Goal: Task Accomplishment & Management: Use online tool/utility

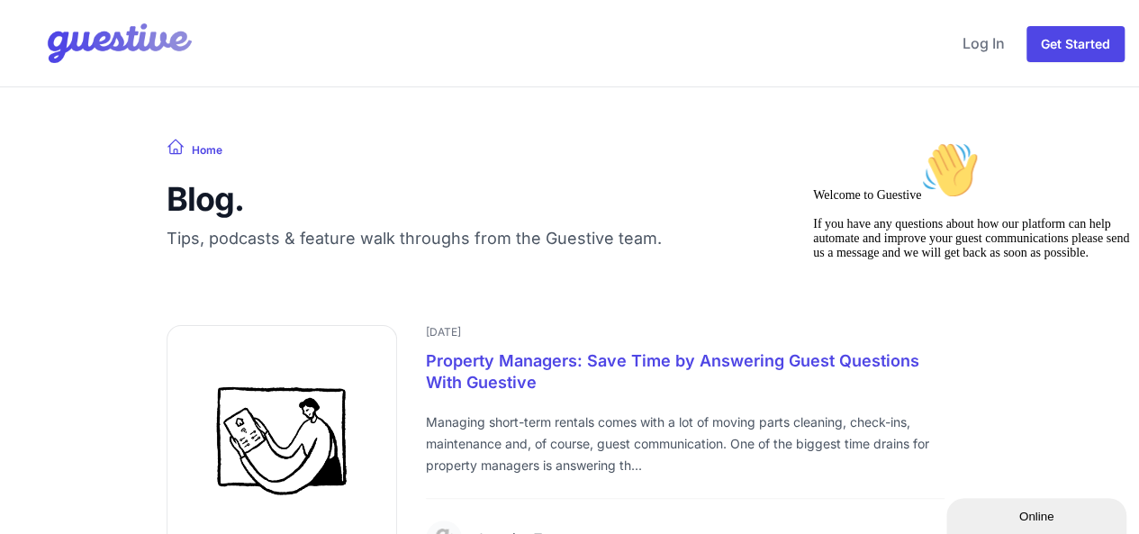
click at [118, 45] on img at bounding box center [105, 43] width 182 height 72
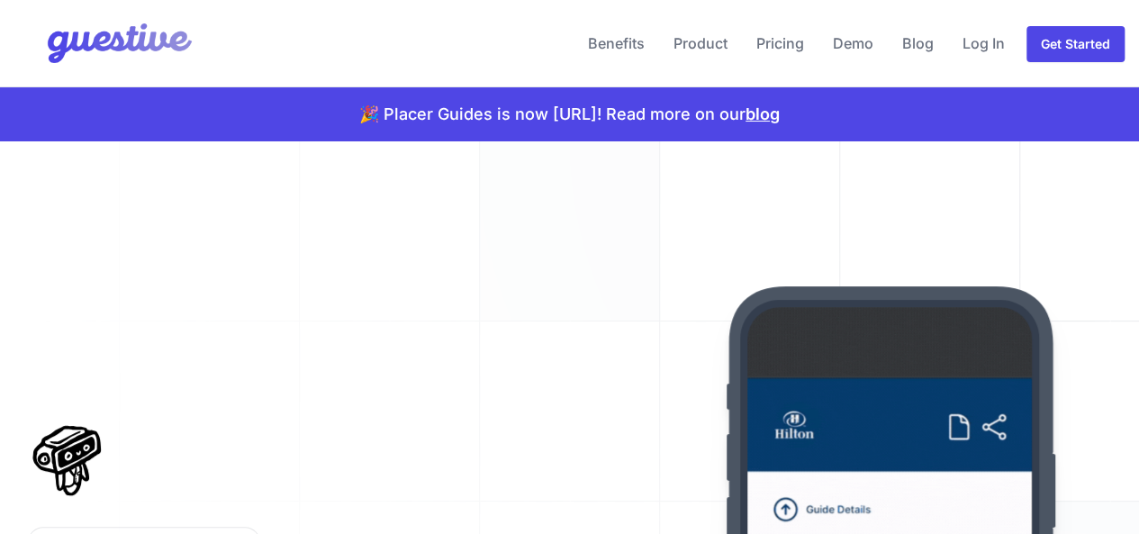
click at [118, 45] on img at bounding box center [105, 43] width 182 height 72
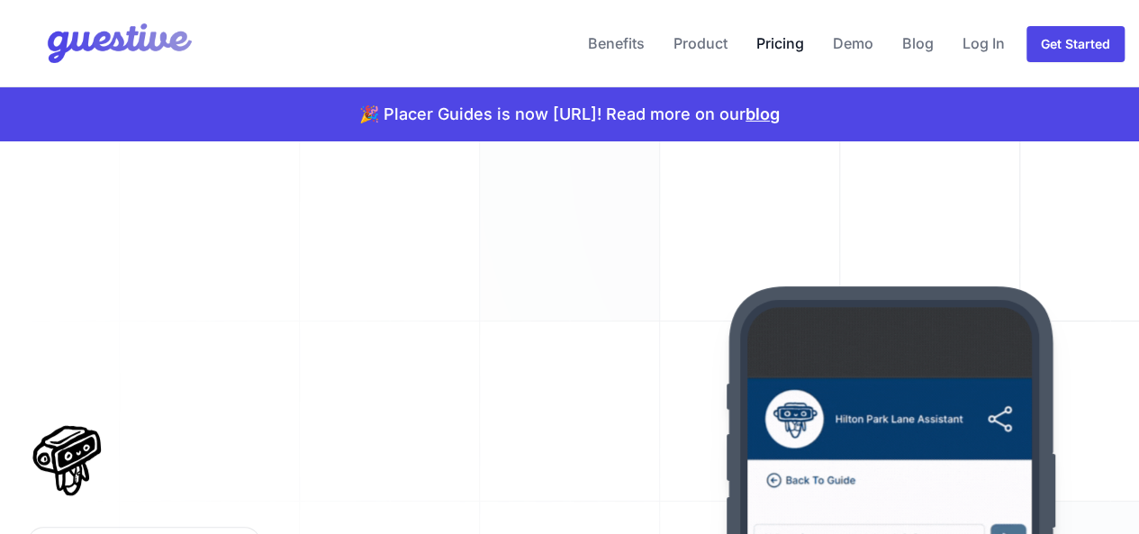
click at [787, 46] on link "Pricing" at bounding box center [780, 43] width 62 height 43
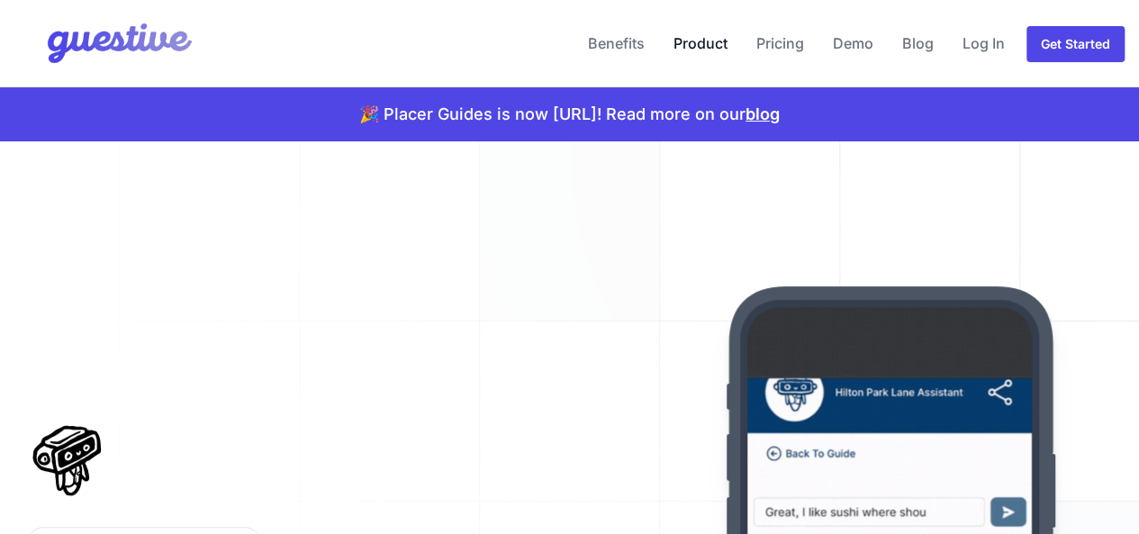
click at [707, 45] on link "Product" at bounding box center [700, 43] width 68 height 43
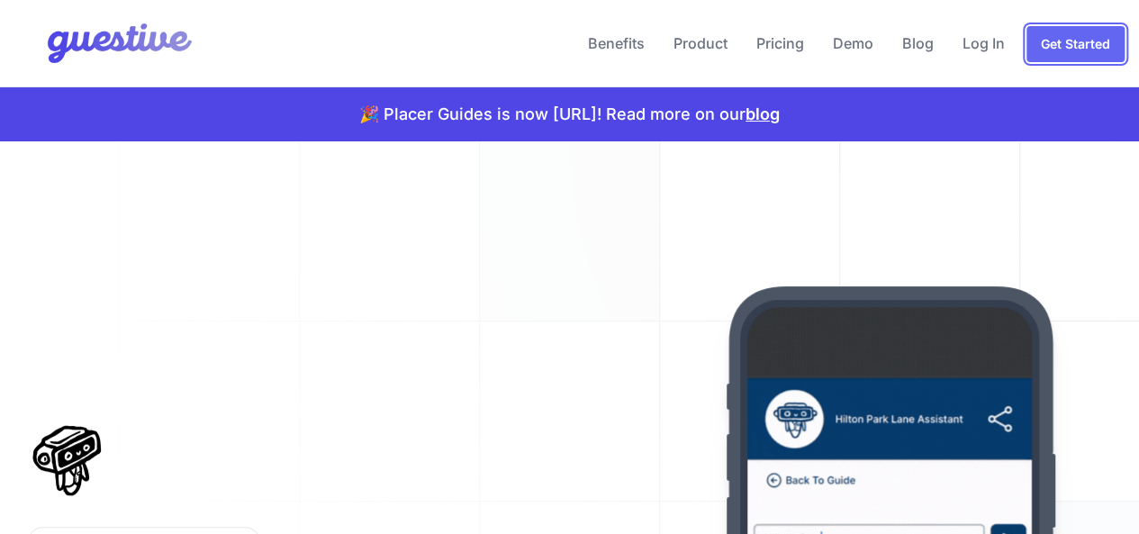
click at [1047, 44] on link "Get Started" at bounding box center [1075, 44] width 98 height 36
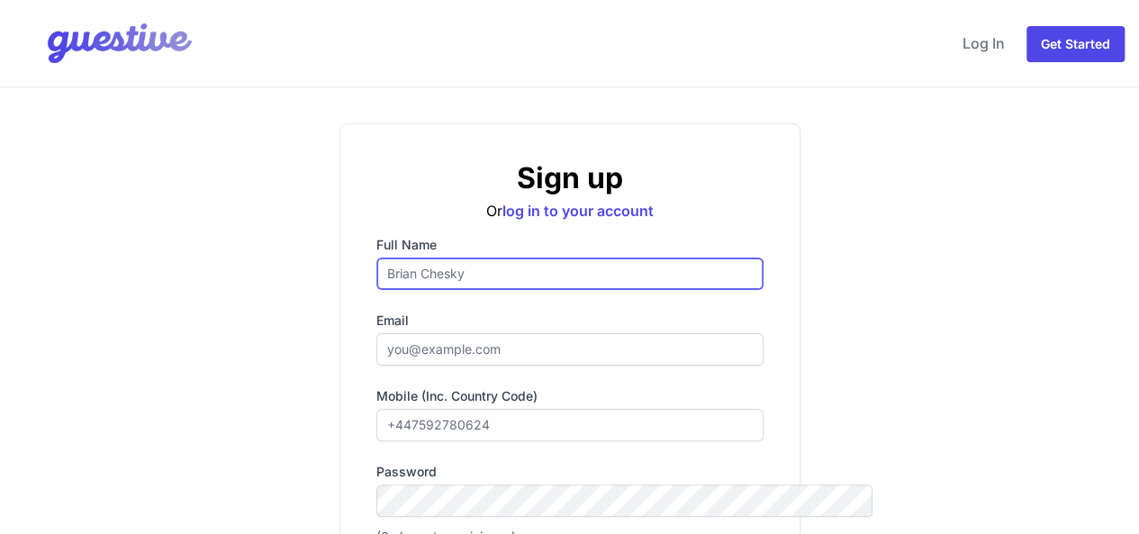
click at [531, 266] on input "Full name" at bounding box center [569, 274] width 387 height 32
type input "[PERSON_NAME]"
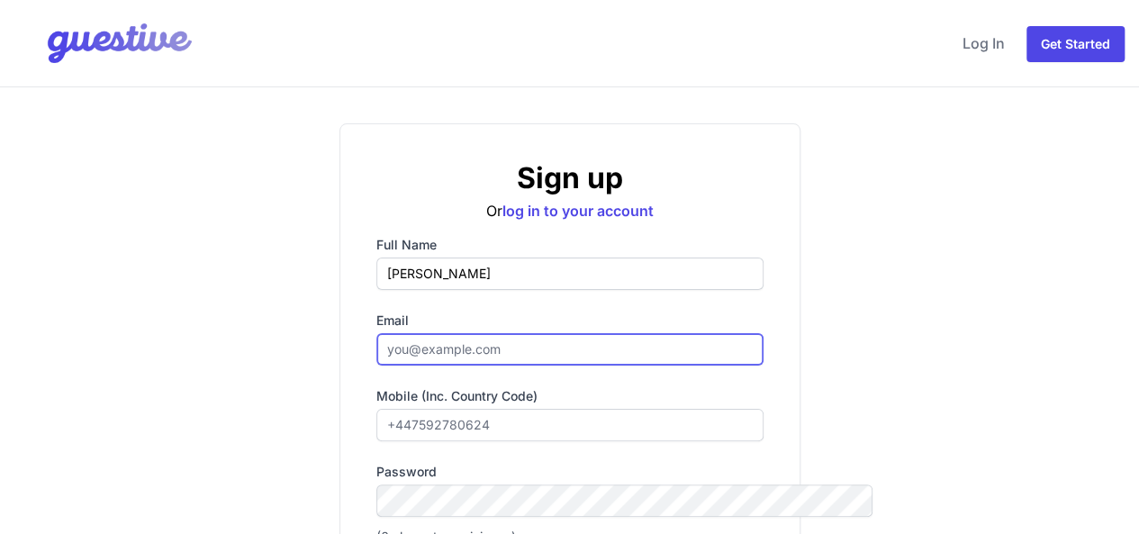
click at [501, 355] on input "Email" at bounding box center [569, 349] width 387 height 32
type input "[EMAIL_ADDRESS][DOMAIN_NAME]"
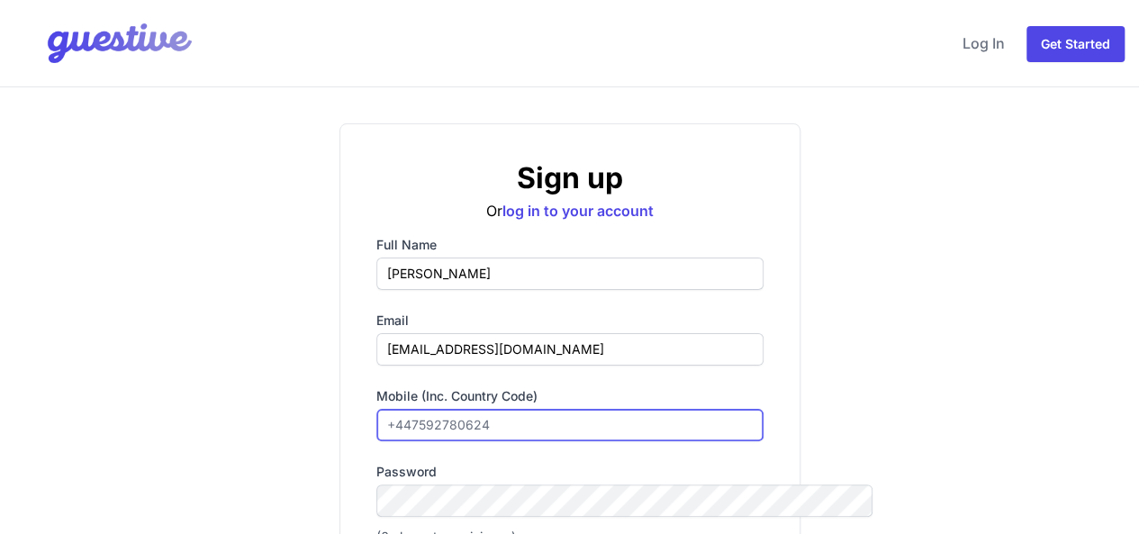
click at [489, 425] on input "Mobile (inc. country code)" at bounding box center [569, 425] width 387 height 32
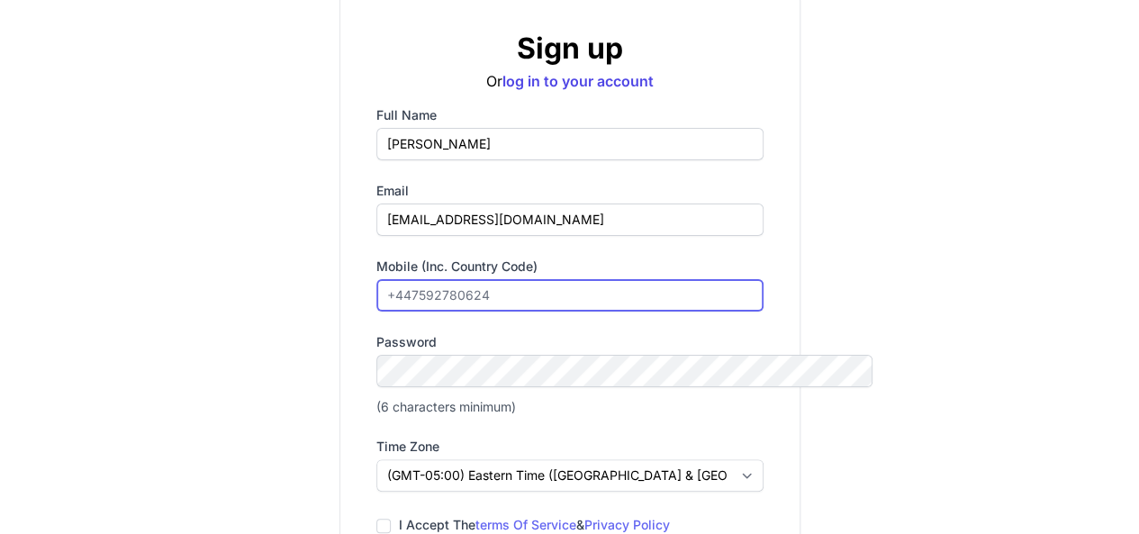
scroll to position [131, 0]
click at [657, 293] on input "Mobile (inc. country code)" at bounding box center [569, 294] width 387 height 32
type input "[PHONE_NUMBER]"
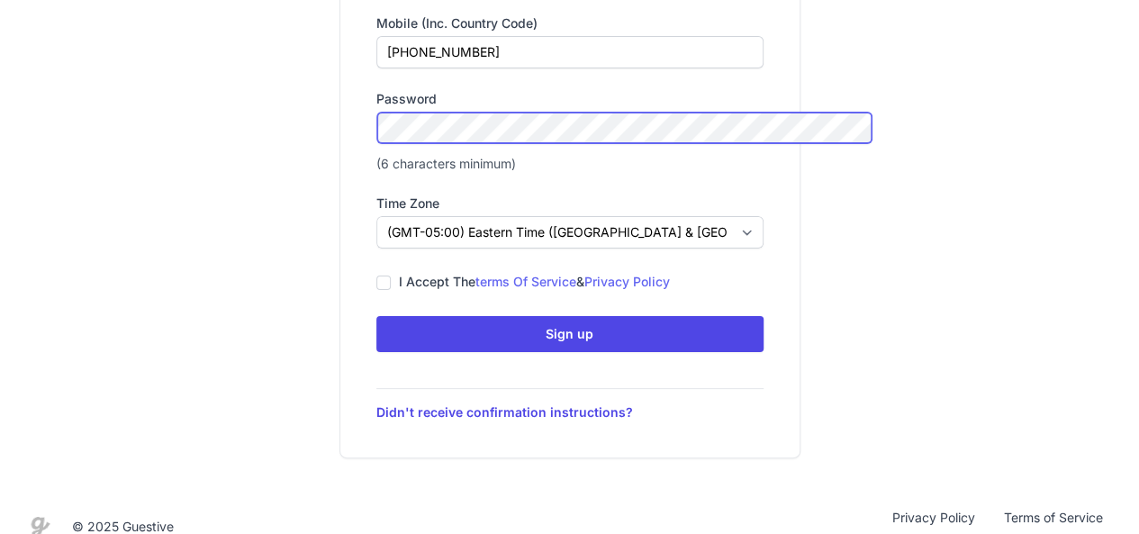
scroll to position [374, 0]
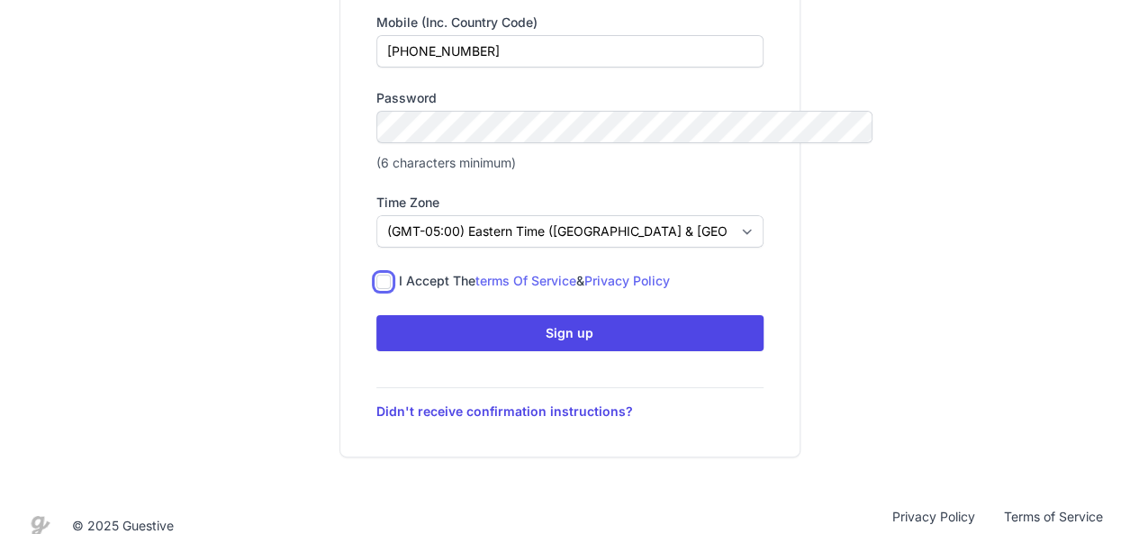
click at [376, 278] on input "I accept the terms of service & privacy policy" at bounding box center [383, 282] width 14 height 14
checkbox input "true"
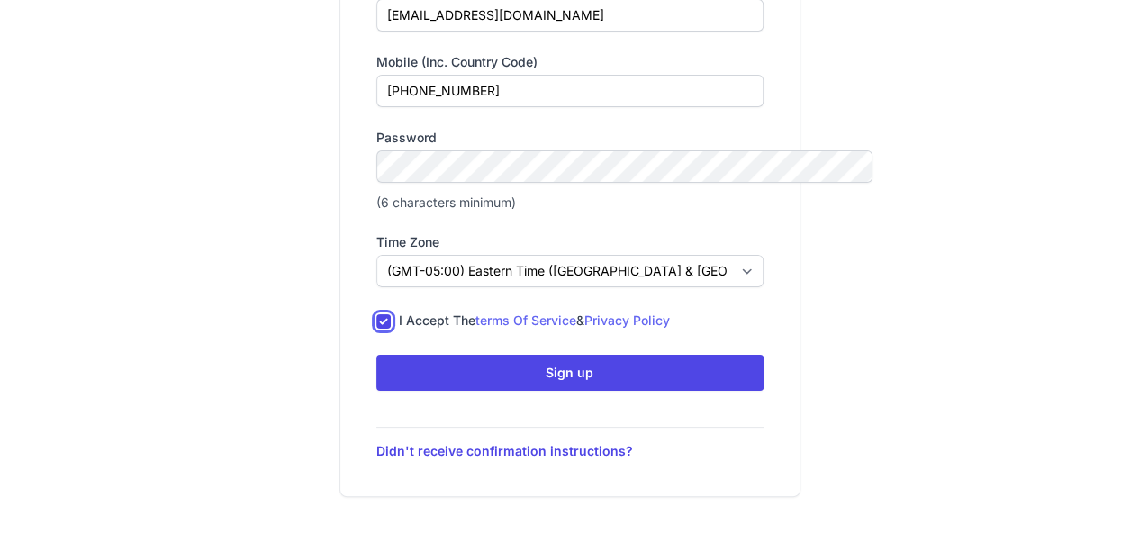
scroll to position [396, 0]
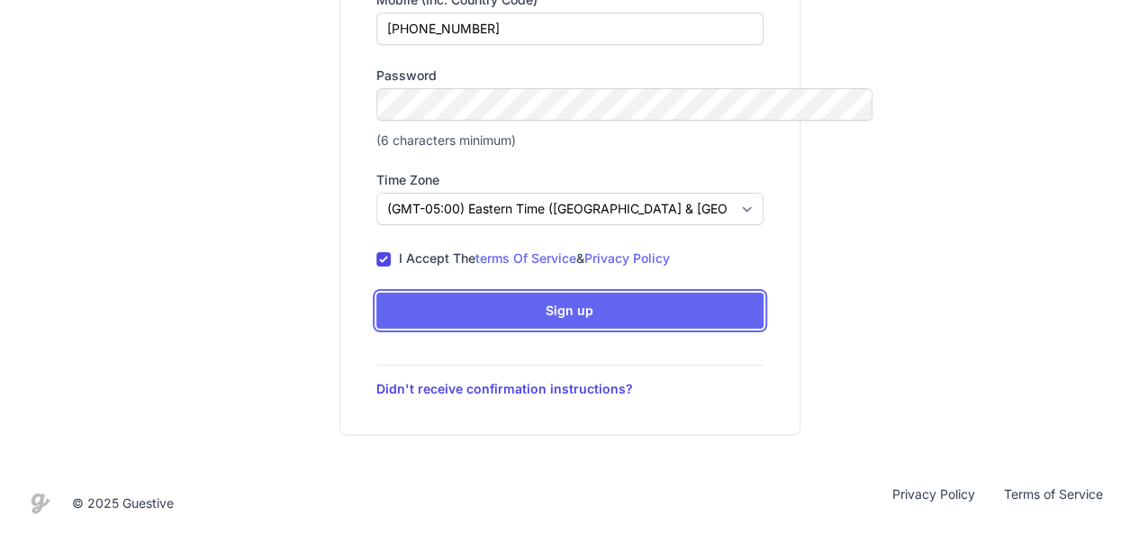
click at [697, 313] on button "Sign up Icons/spinner Submitting..." at bounding box center [569, 311] width 387 height 36
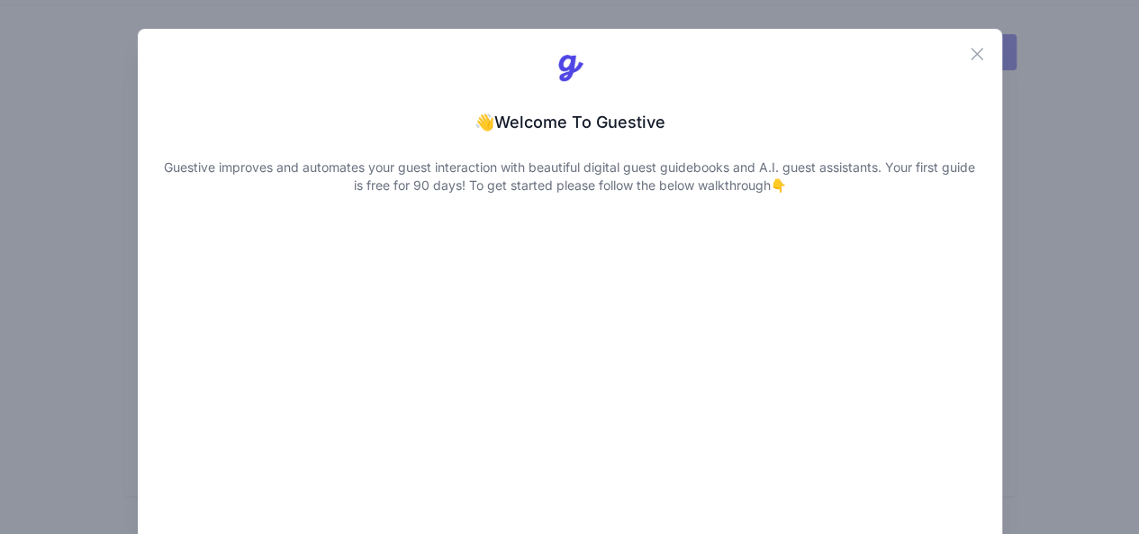
scroll to position [32, 0]
click at [978, 55] on icon "button" at bounding box center [977, 54] width 11 height 11
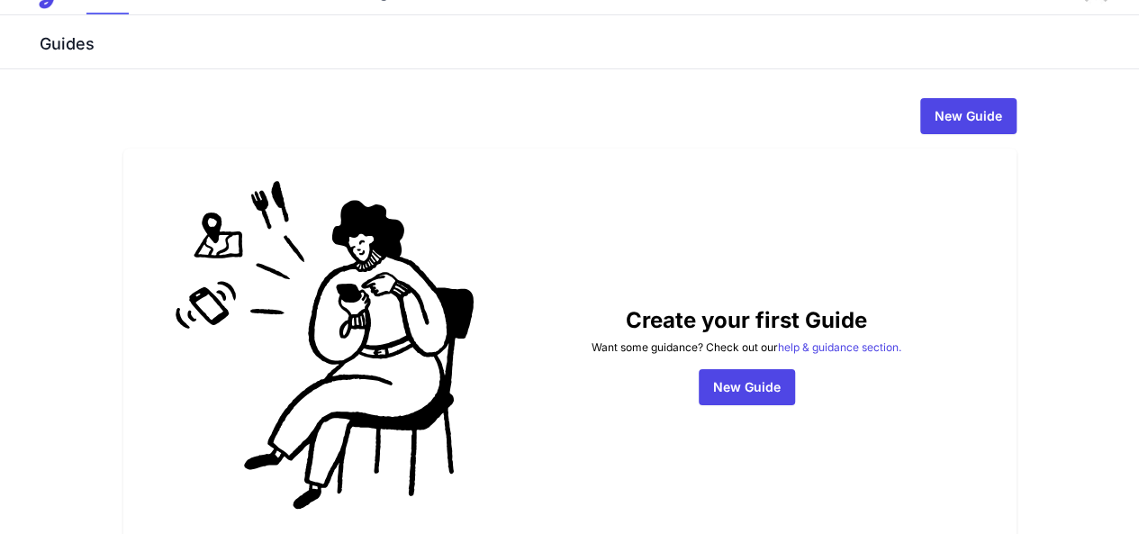
scroll to position [0, 0]
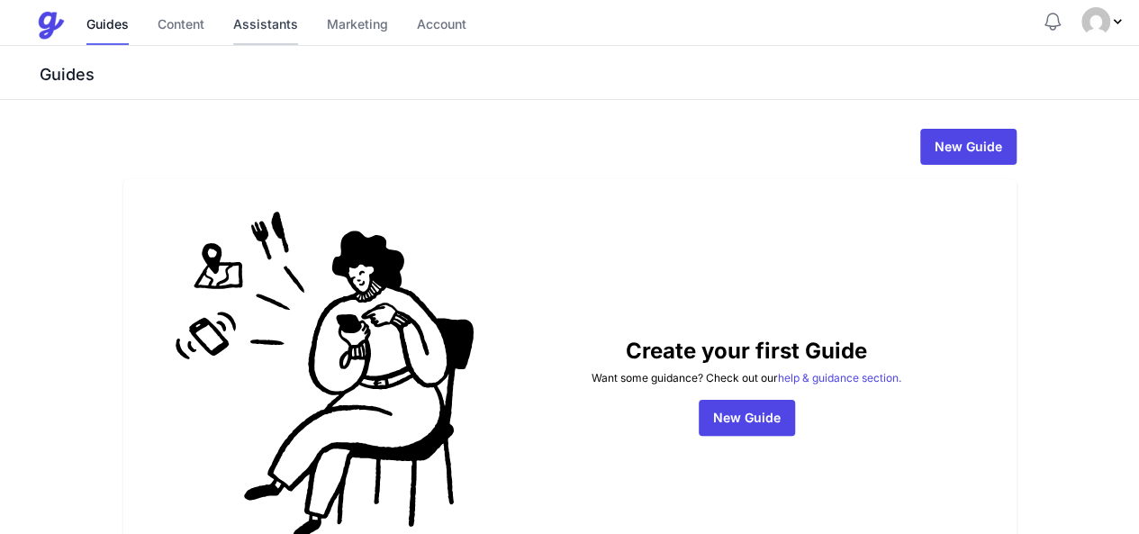
click at [249, 19] on link "Assistants" at bounding box center [265, 25] width 65 height 39
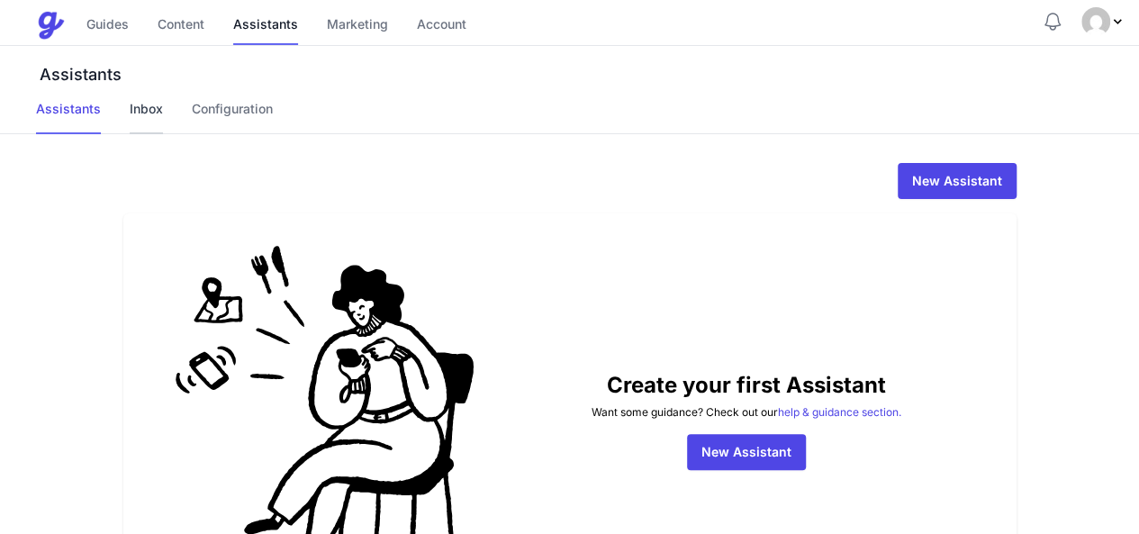
click at [134, 111] on link "Inbox" at bounding box center [146, 117] width 33 height 34
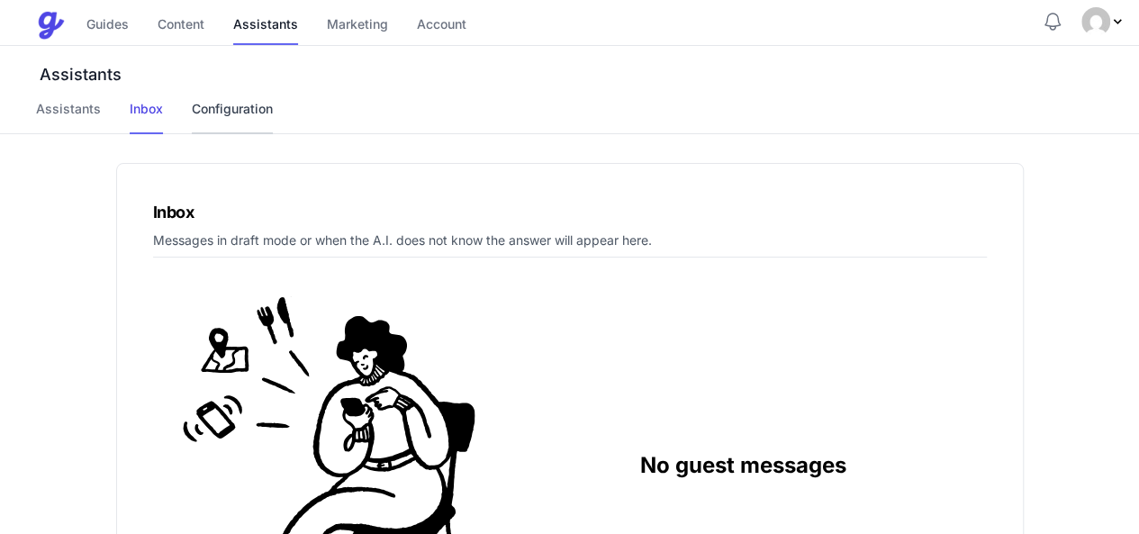
click at [234, 100] on link "Configuration" at bounding box center [232, 117] width 81 height 34
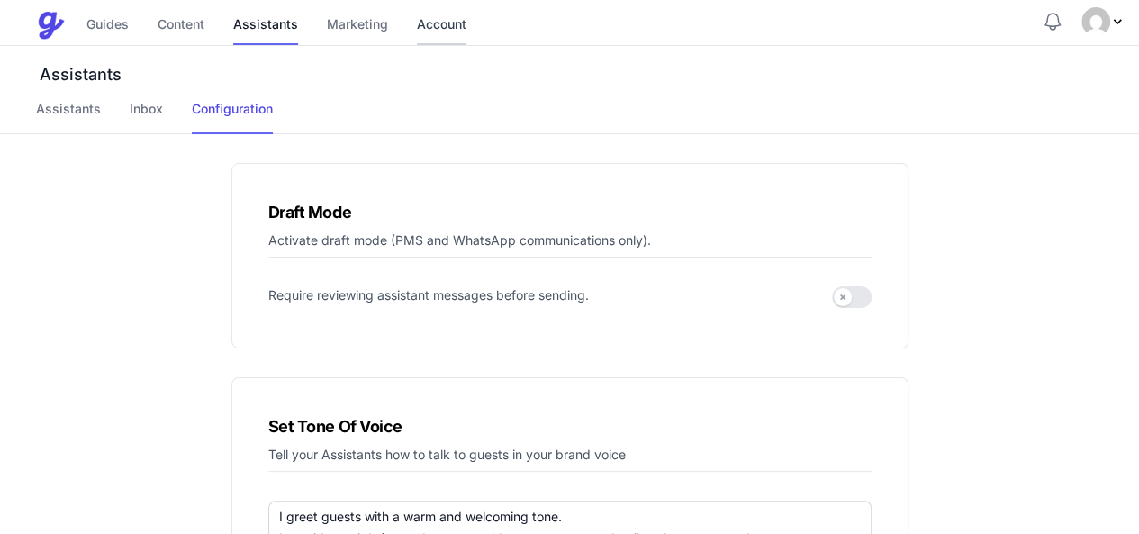
click at [450, 31] on link "Account" at bounding box center [442, 25] width 50 height 39
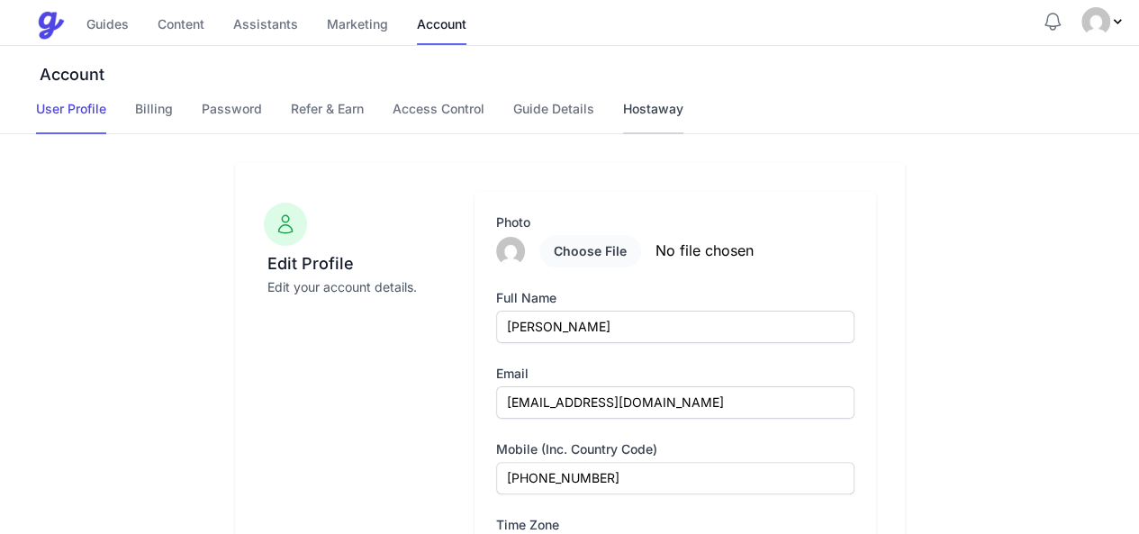
click at [641, 111] on link "Hostaway" at bounding box center [653, 117] width 60 height 34
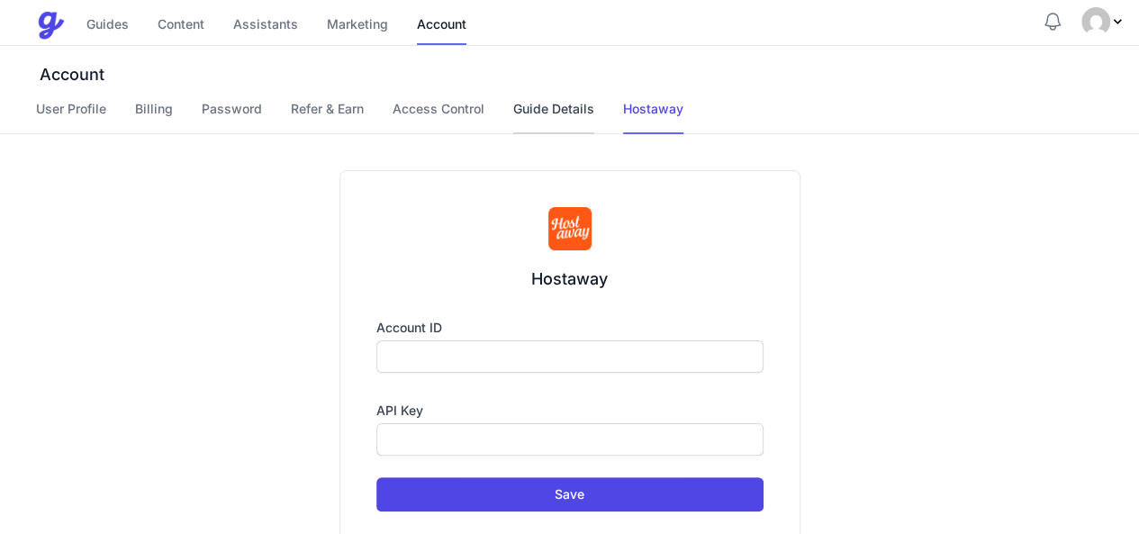
click at [558, 105] on link "Guide Details" at bounding box center [553, 117] width 81 height 34
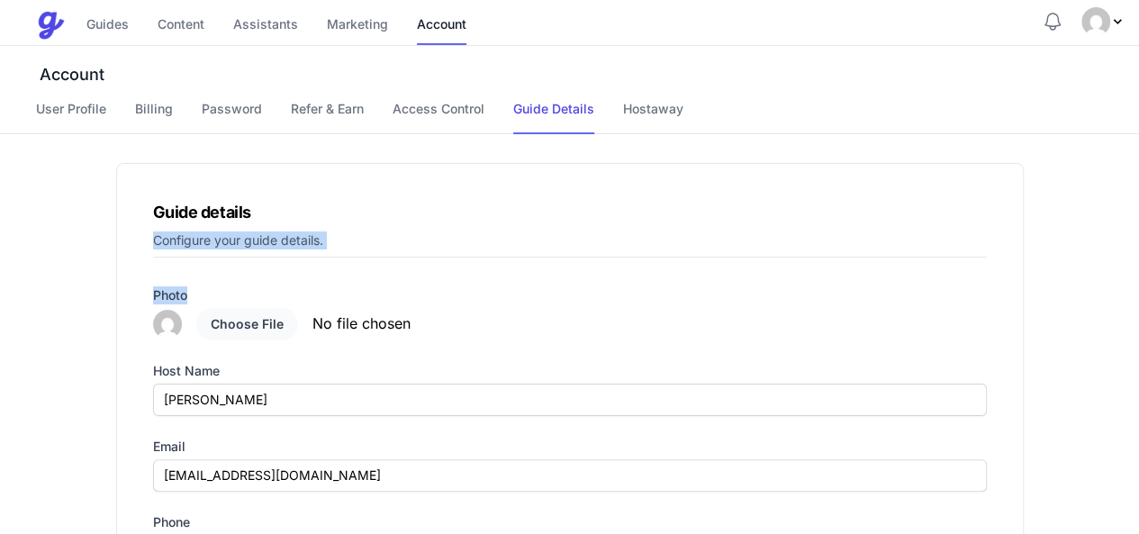
drag, startPoint x: 1138, startPoint y: 219, endPoint x: 1152, endPoint y: 267, distance: 49.6
click at [1138, 267] on html "Menu Guides Content Assistants Marketing Account Guides Content Assistants Mark…" at bounding box center [569, 267] width 1139 height 534
click at [664, 112] on link "Hostaway" at bounding box center [653, 117] width 60 height 34
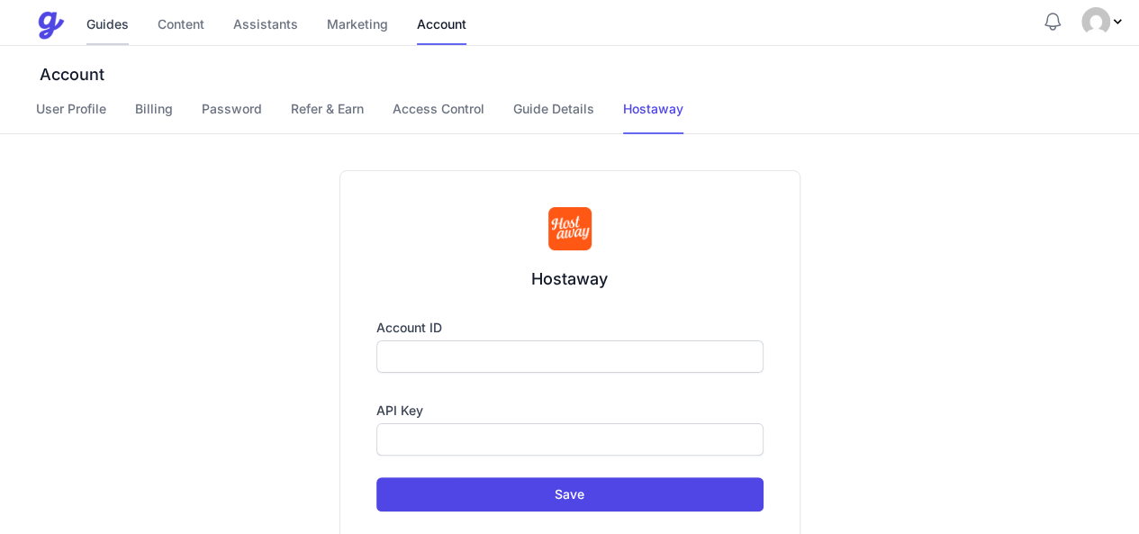
click at [90, 28] on link "Guides" at bounding box center [107, 25] width 42 height 39
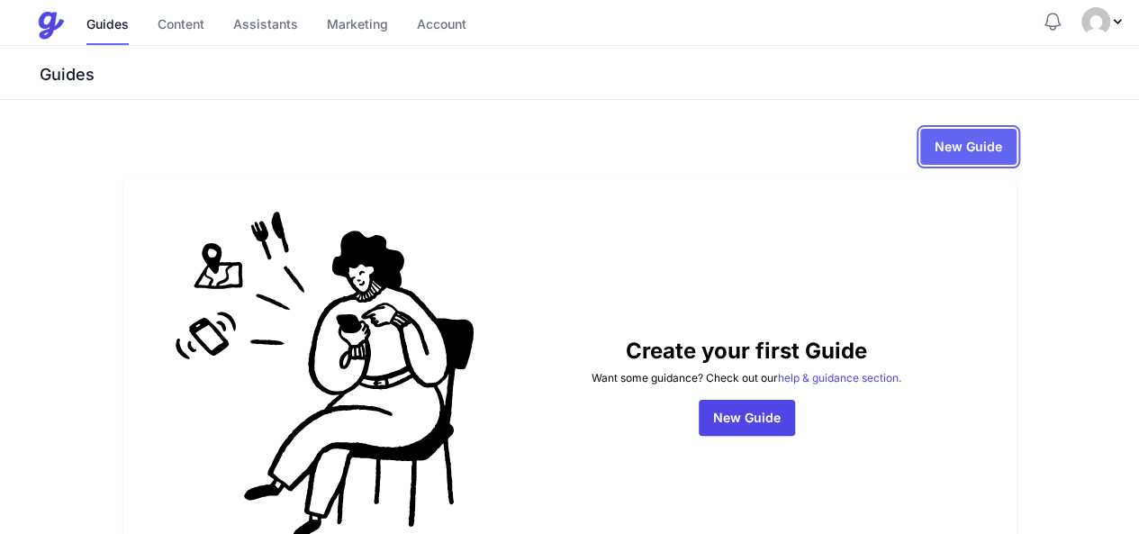
click at [1017, 150] on link "New Guide" at bounding box center [968, 147] width 96 height 36
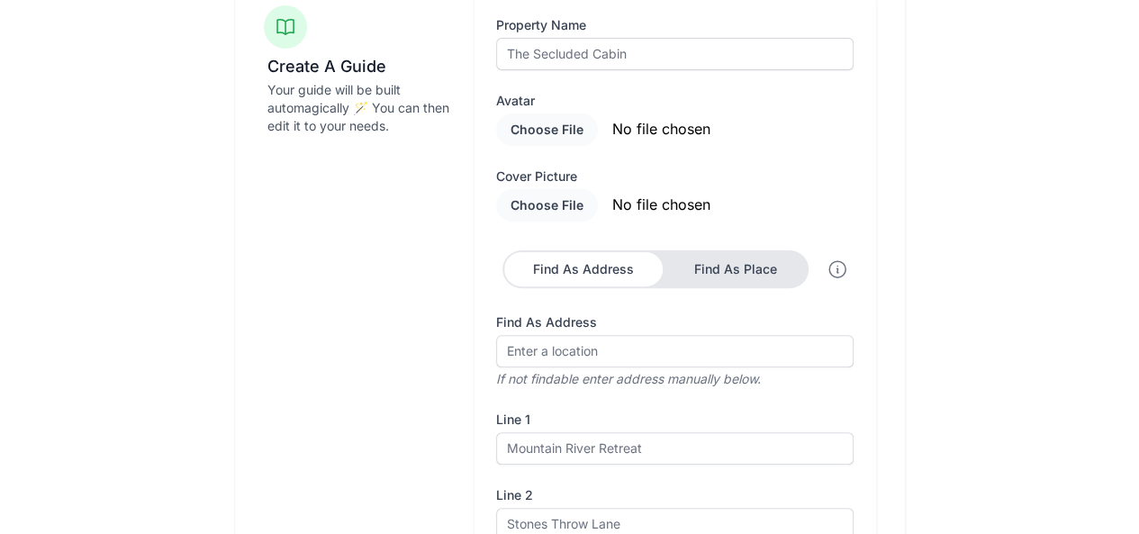
scroll to position [168, 0]
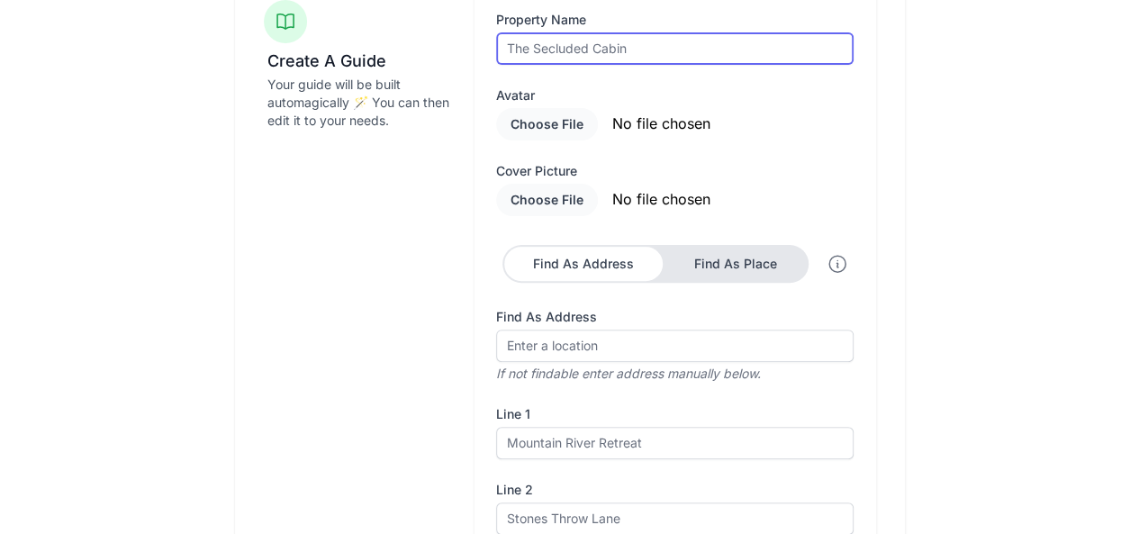
click at [799, 58] on input "text" at bounding box center [674, 48] width 357 height 32
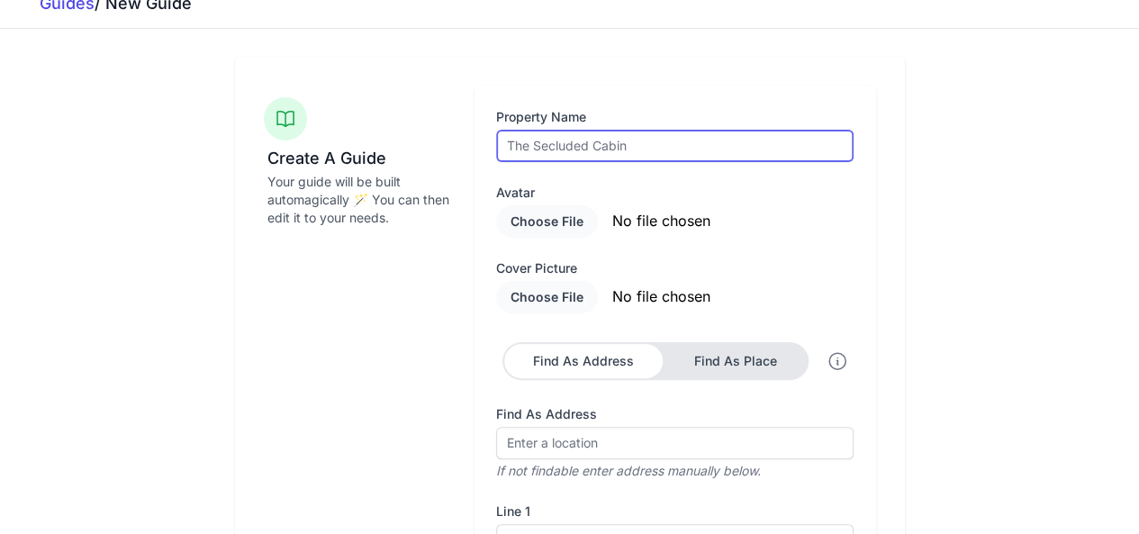
scroll to position [0, 0]
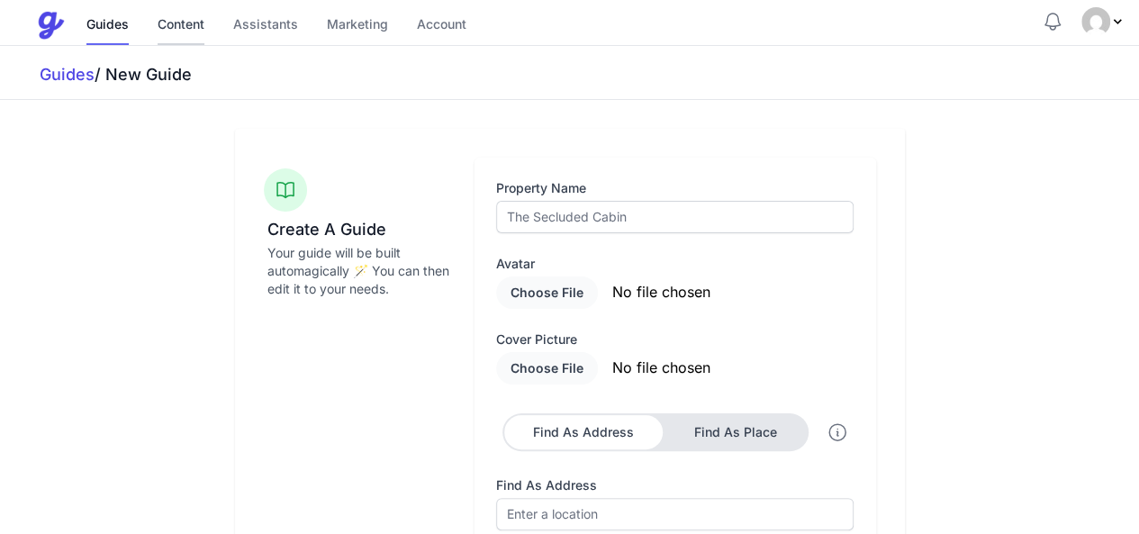
click at [189, 32] on link "Content" at bounding box center [181, 25] width 47 height 39
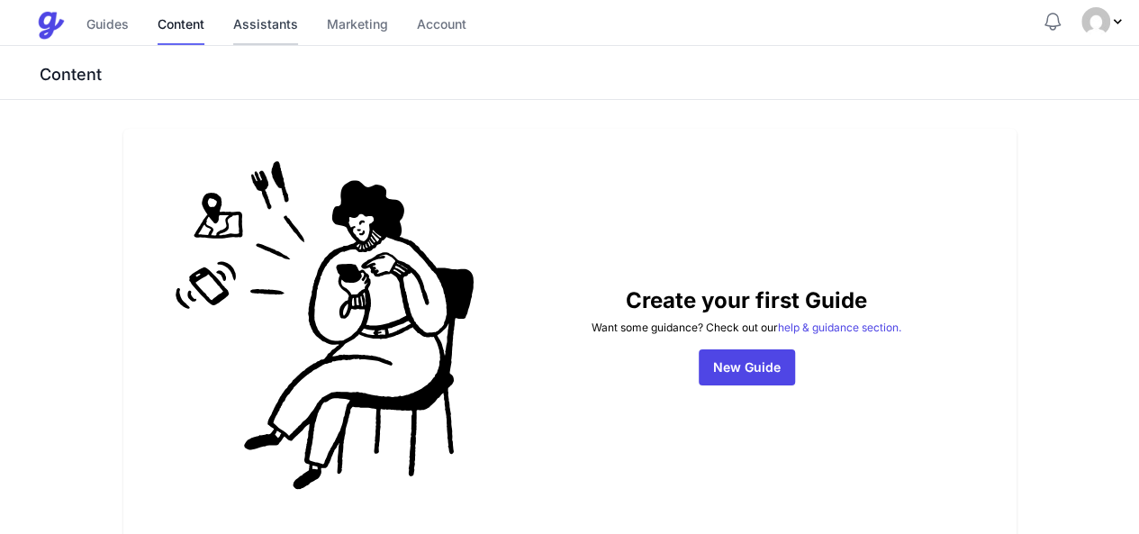
click at [262, 40] on link "Assistants" at bounding box center [265, 25] width 65 height 39
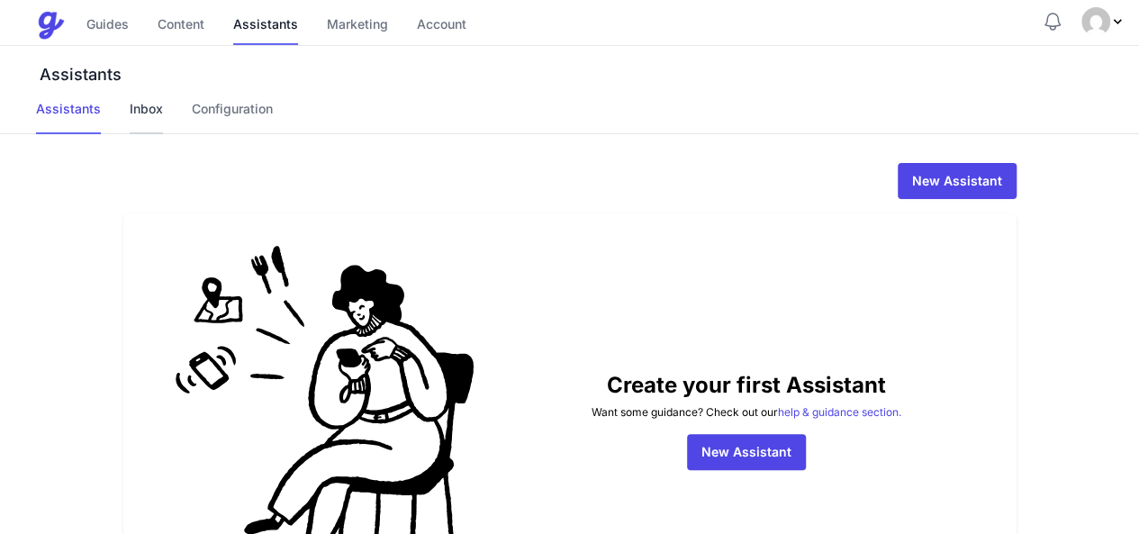
click at [152, 109] on link "Inbox" at bounding box center [146, 117] width 33 height 34
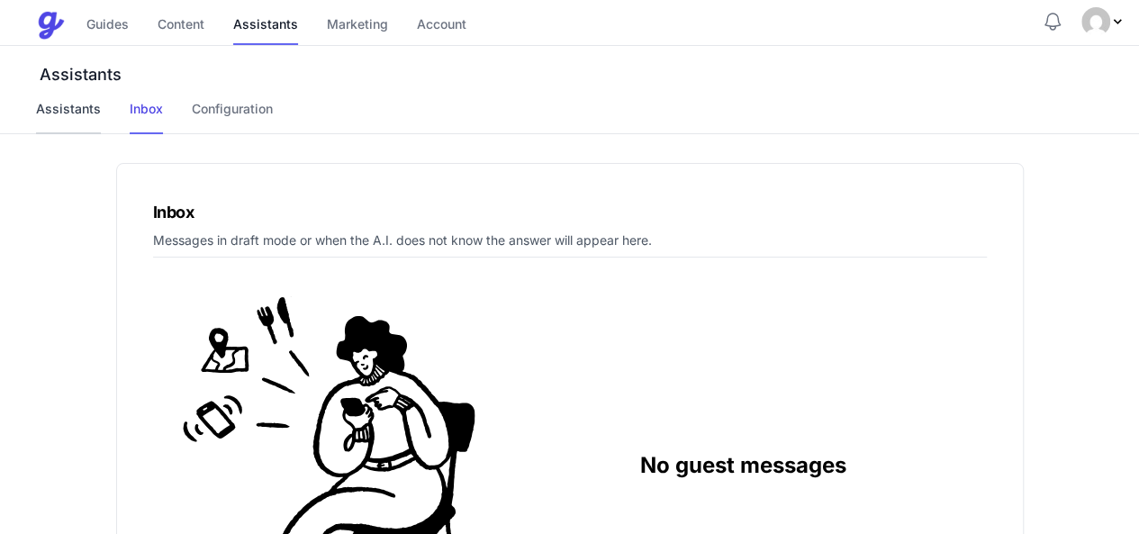
click at [74, 109] on link "Assistants" at bounding box center [68, 117] width 65 height 34
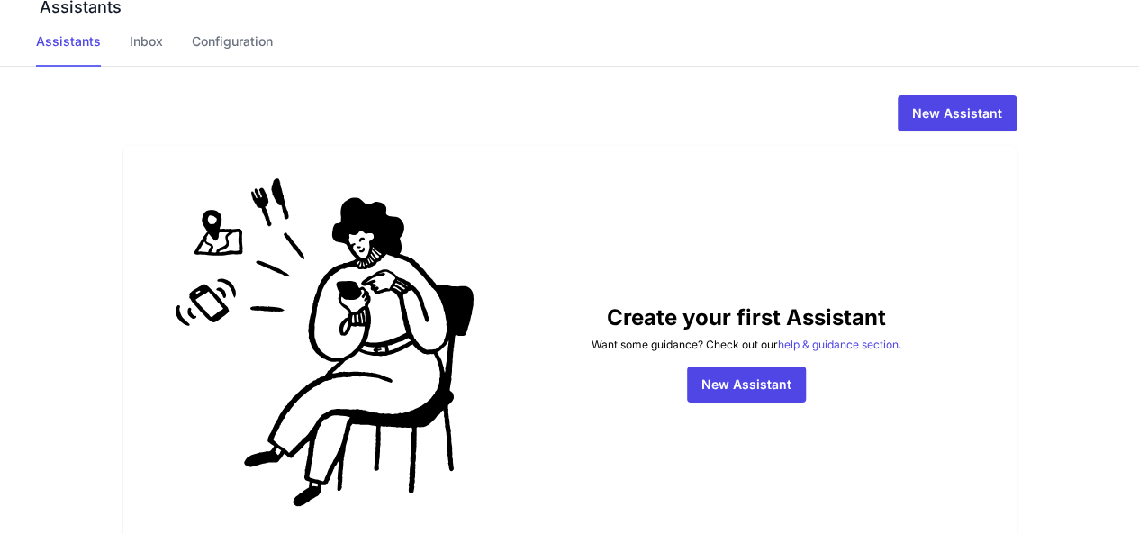
scroll to position [48, 0]
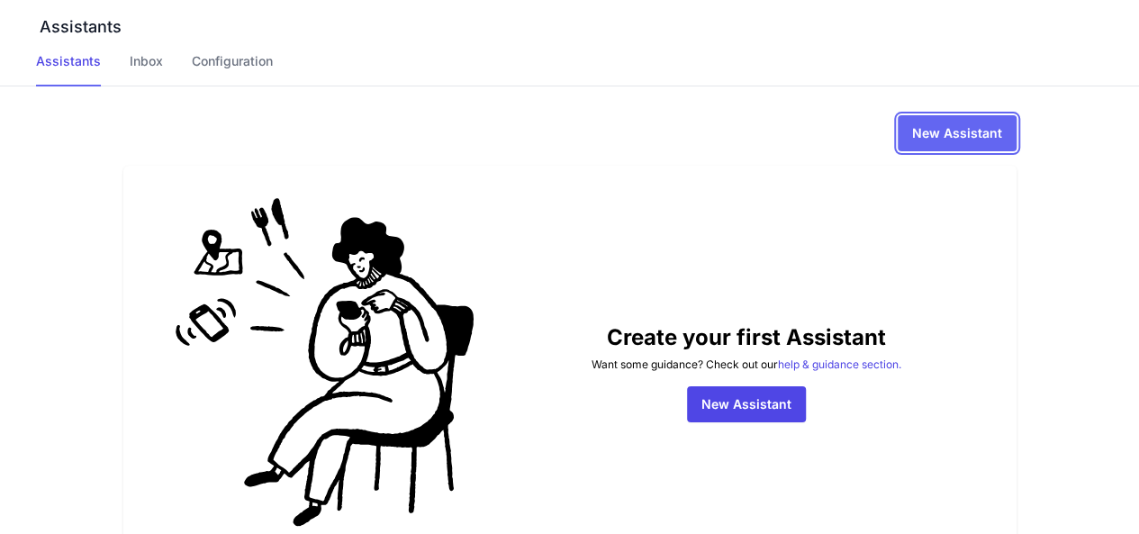
click at [1017, 125] on link "New Assistant" at bounding box center [957, 133] width 119 height 36
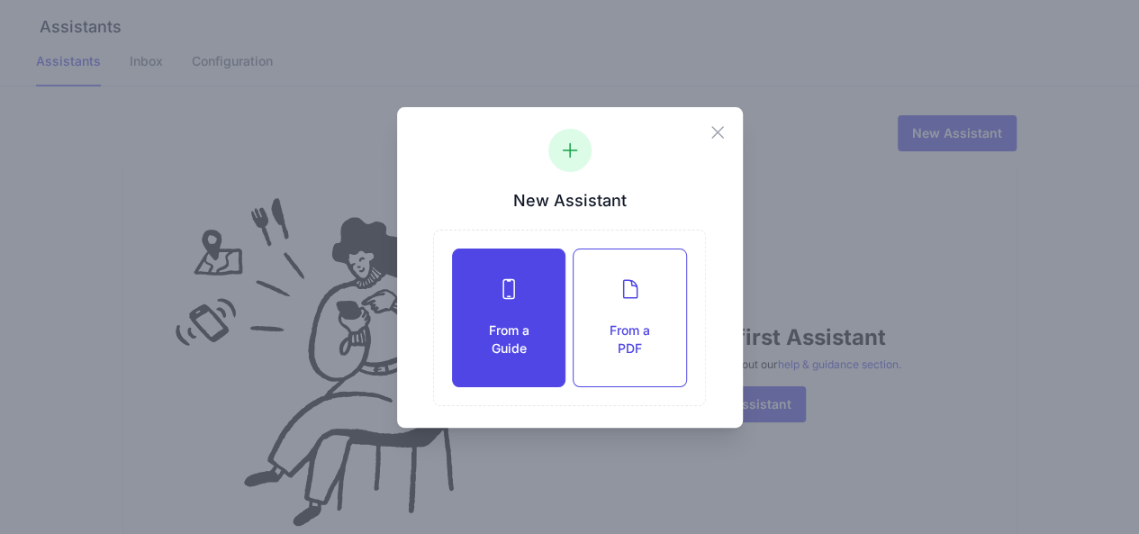
click at [540, 276] on div "From a Guide" at bounding box center [509, 317] width 112 height 137
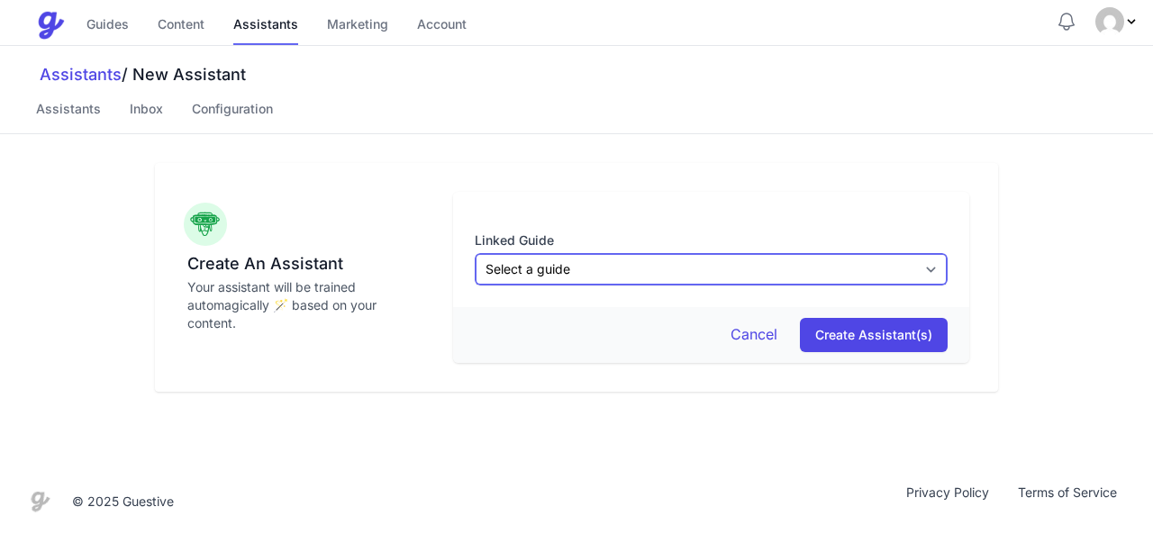
click at [564, 273] on select "Select a guide All guides" at bounding box center [711, 269] width 473 height 32
select select "all"
click at [475, 253] on select "Select a guide All guides" at bounding box center [711, 269] width 473 height 32
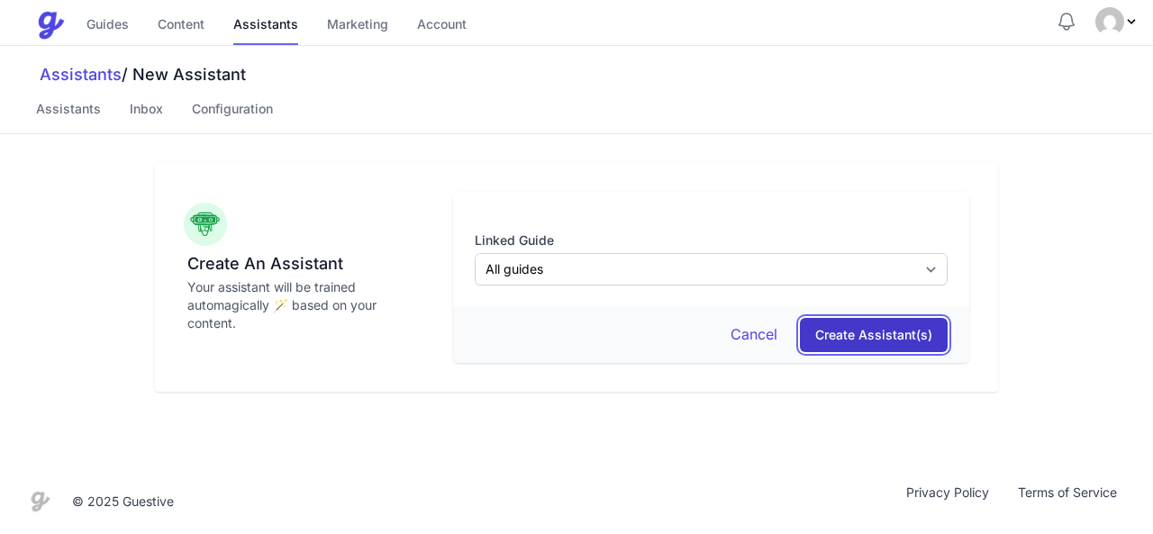
click at [855, 336] on input "Create Assistant(s)" at bounding box center [874, 335] width 148 height 34
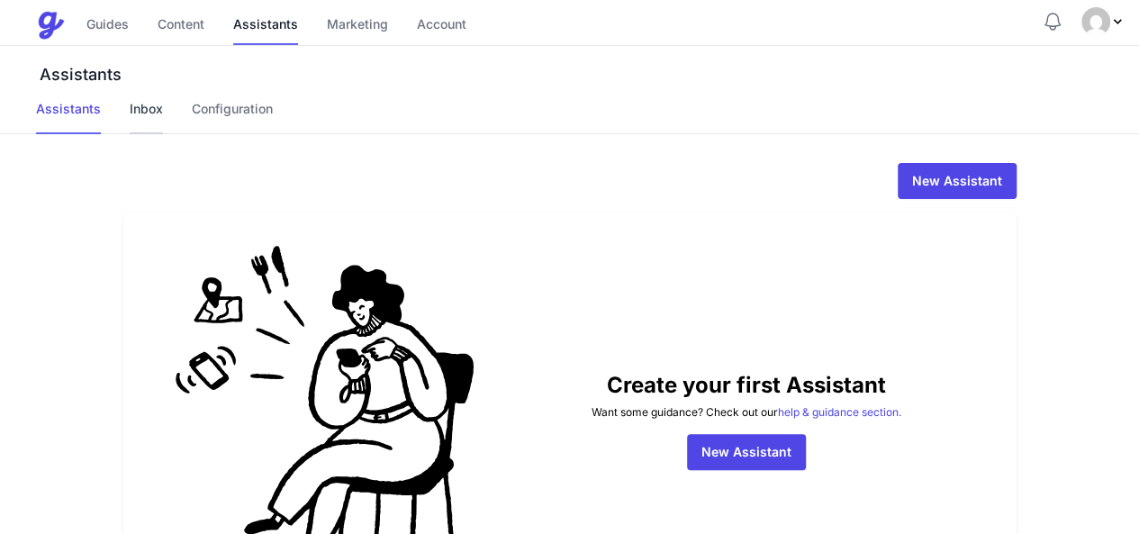
click at [144, 107] on link "Inbox" at bounding box center [146, 117] width 33 height 34
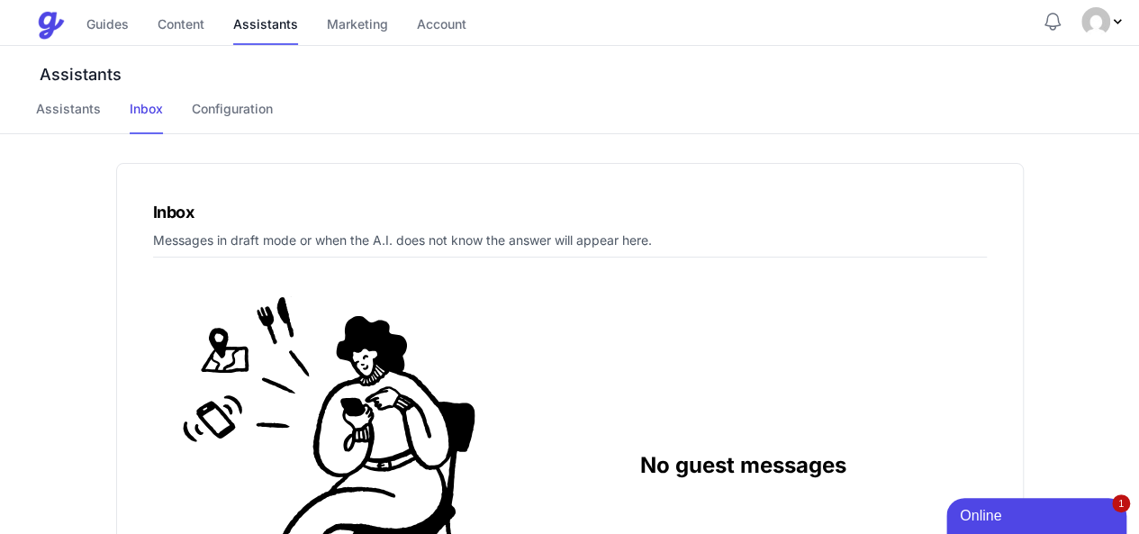
click at [1044, 511] on div "Online" at bounding box center [1036, 516] width 153 height 22
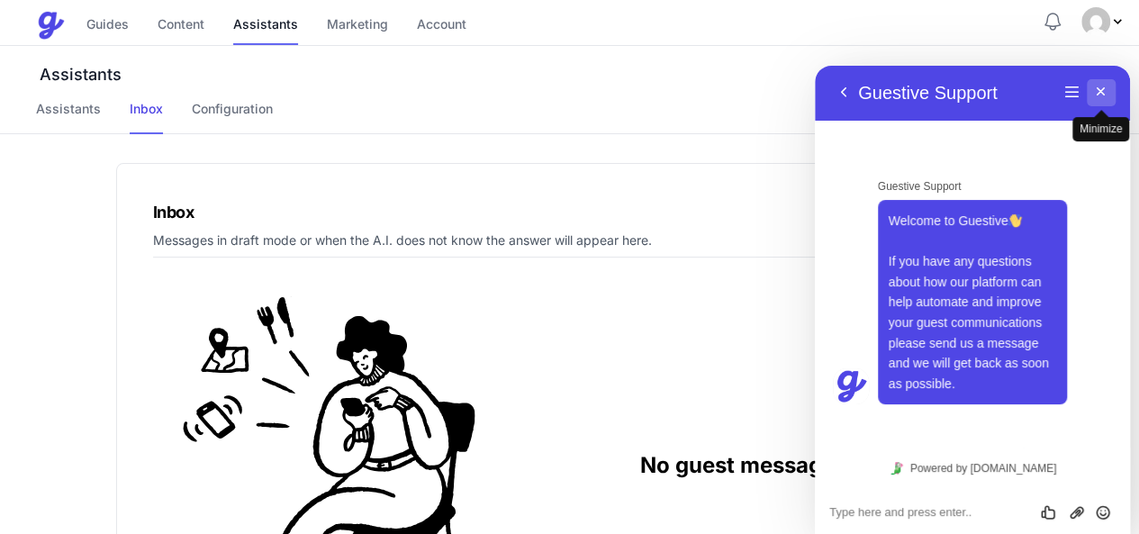
click at [1092, 96] on button "Minimize" at bounding box center [1101, 92] width 29 height 27
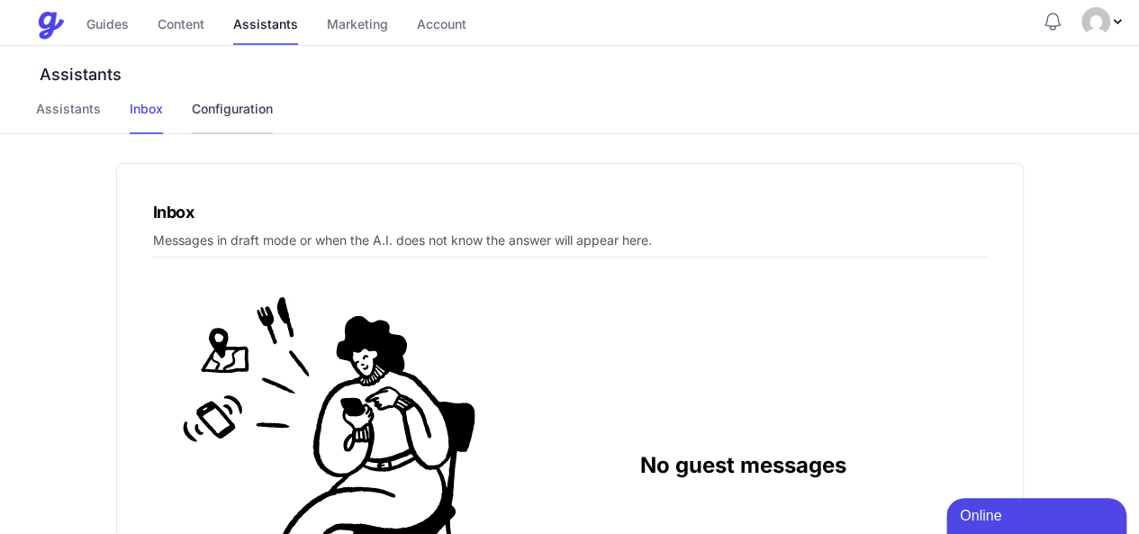
click at [254, 109] on link "Configuration" at bounding box center [232, 117] width 81 height 34
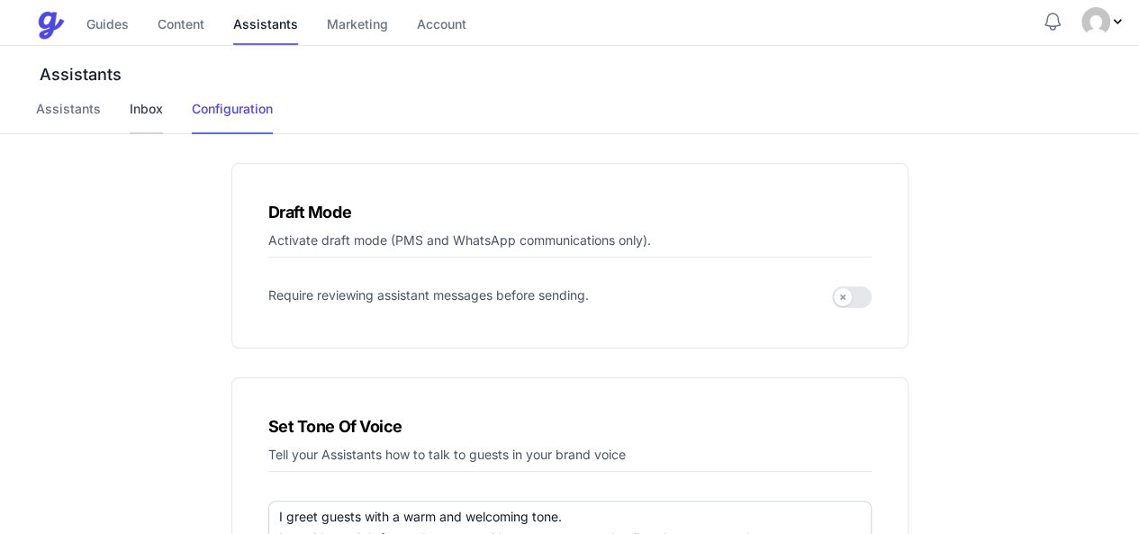
click at [156, 115] on link "Inbox" at bounding box center [146, 117] width 33 height 34
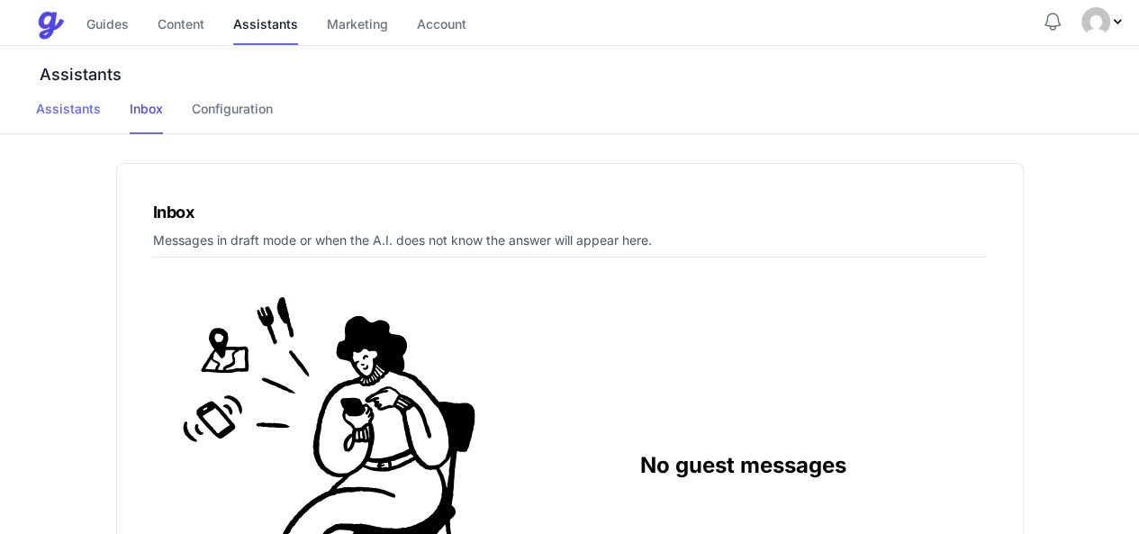
click at [67, 116] on link "Assistants" at bounding box center [68, 117] width 65 height 34
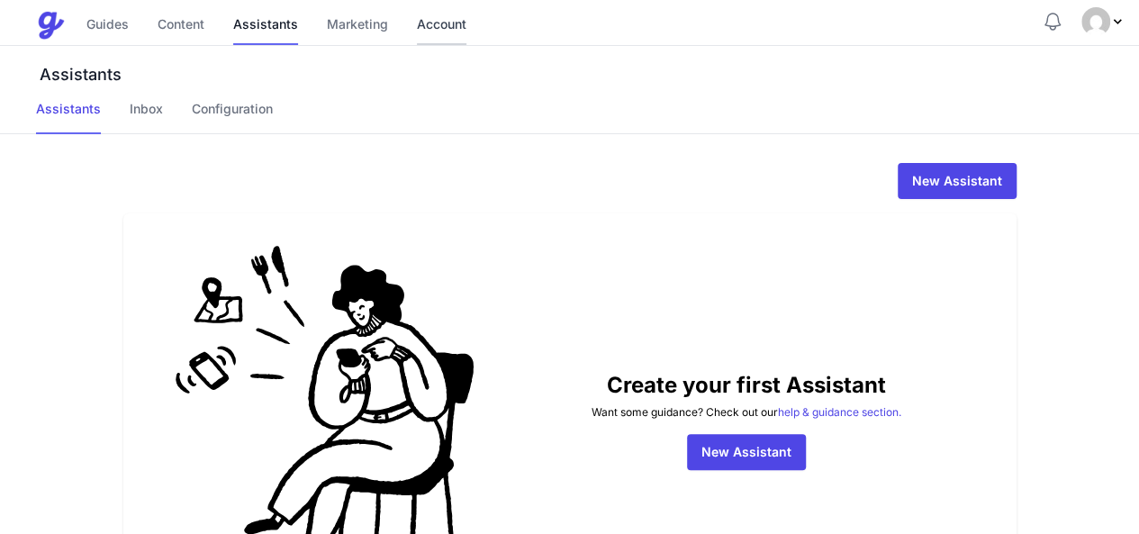
click at [434, 23] on link "Account" at bounding box center [442, 25] width 50 height 39
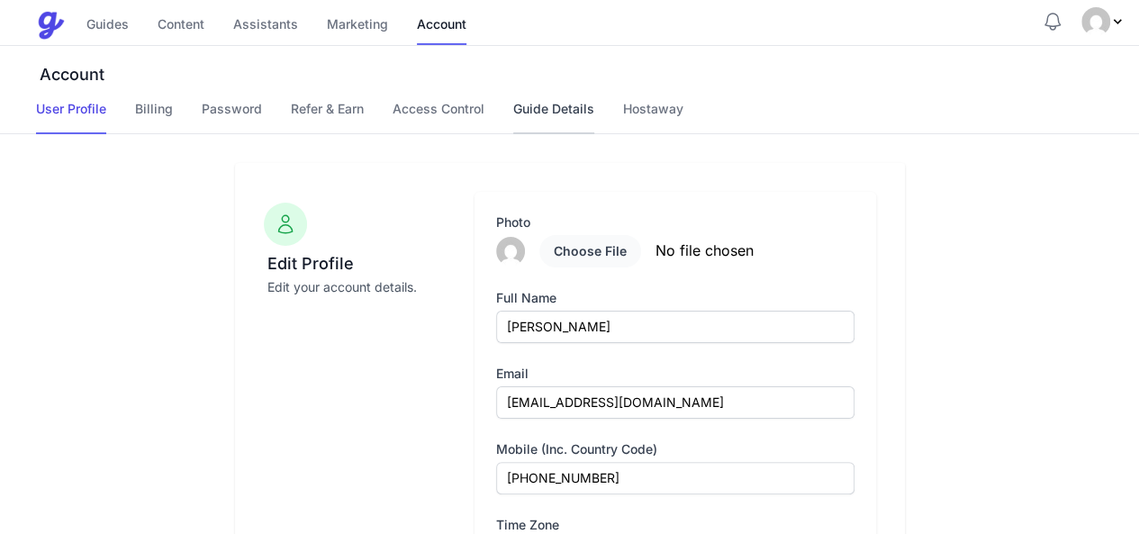
click at [523, 122] on link "Guide Details" at bounding box center [553, 117] width 81 height 34
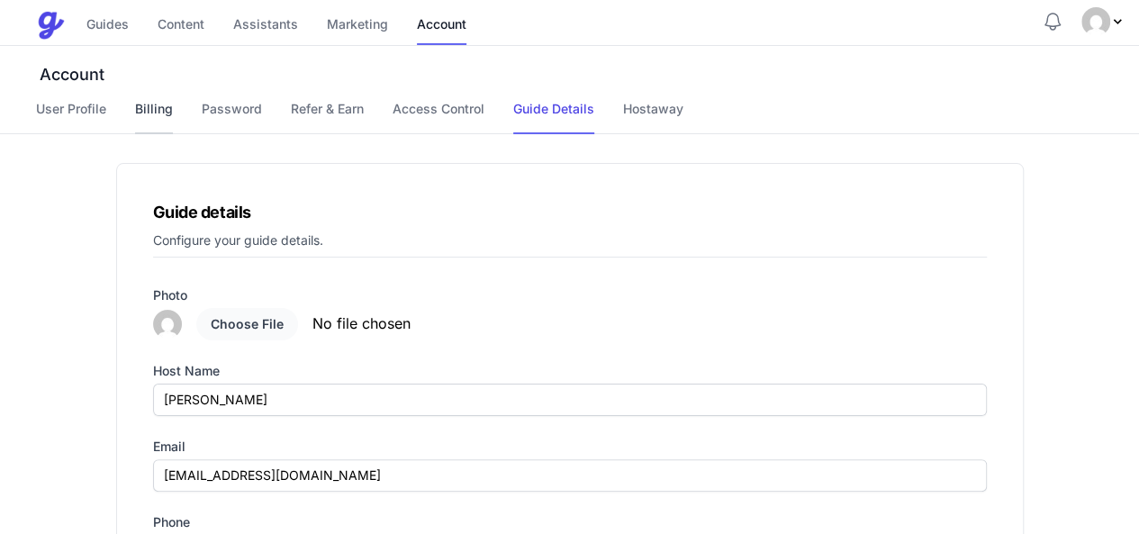
click at [167, 111] on link "Billing" at bounding box center [154, 117] width 38 height 34
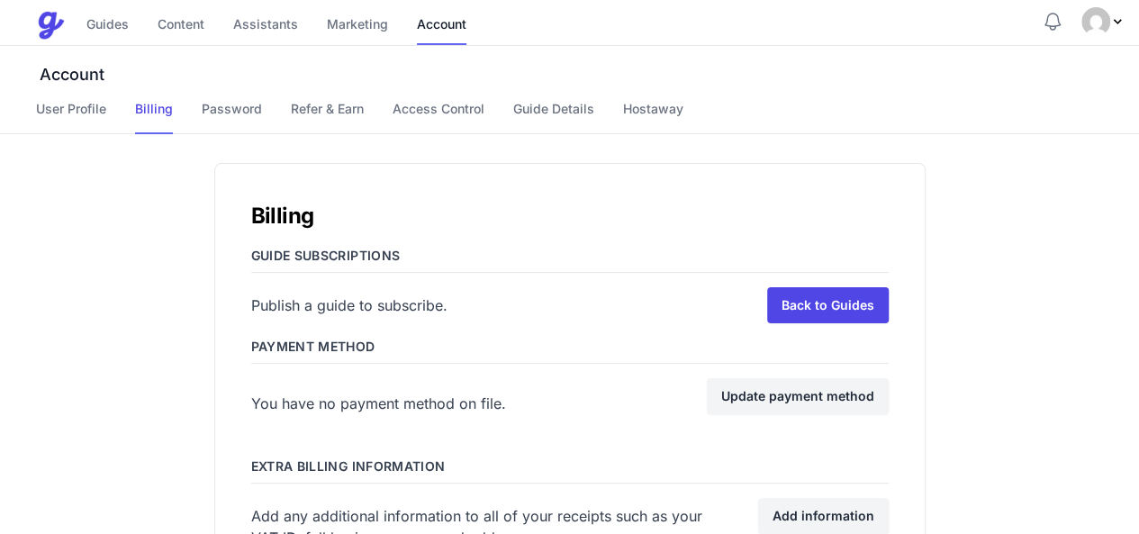
click at [330, 95] on div "Account User Profile Billing Password Refer & Earn Access Control Guide Details…" at bounding box center [569, 90] width 1139 height 88
click at [327, 105] on link "Refer & Earn" at bounding box center [327, 117] width 73 height 34
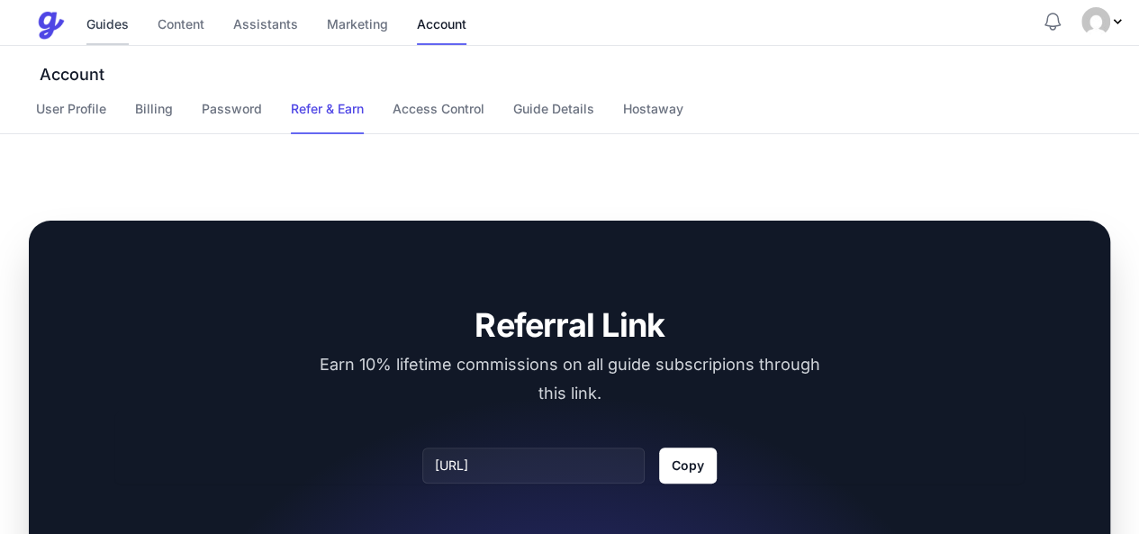
click at [113, 24] on link "Guides" at bounding box center [107, 25] width 42 height 39
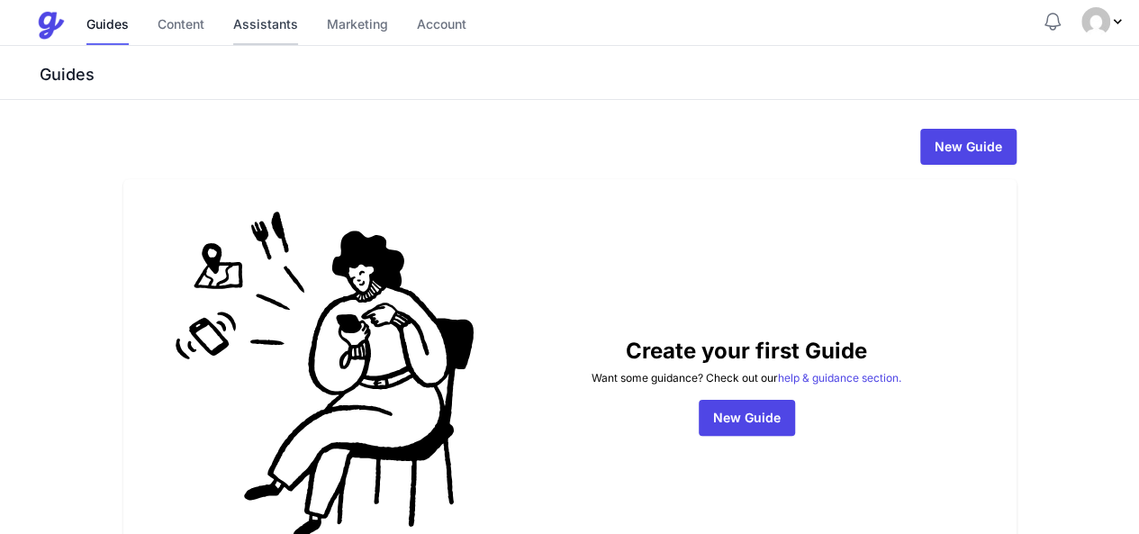
click at [258, 21] on link "Assistants" at bounding box center [265, 25] width 65 height 39
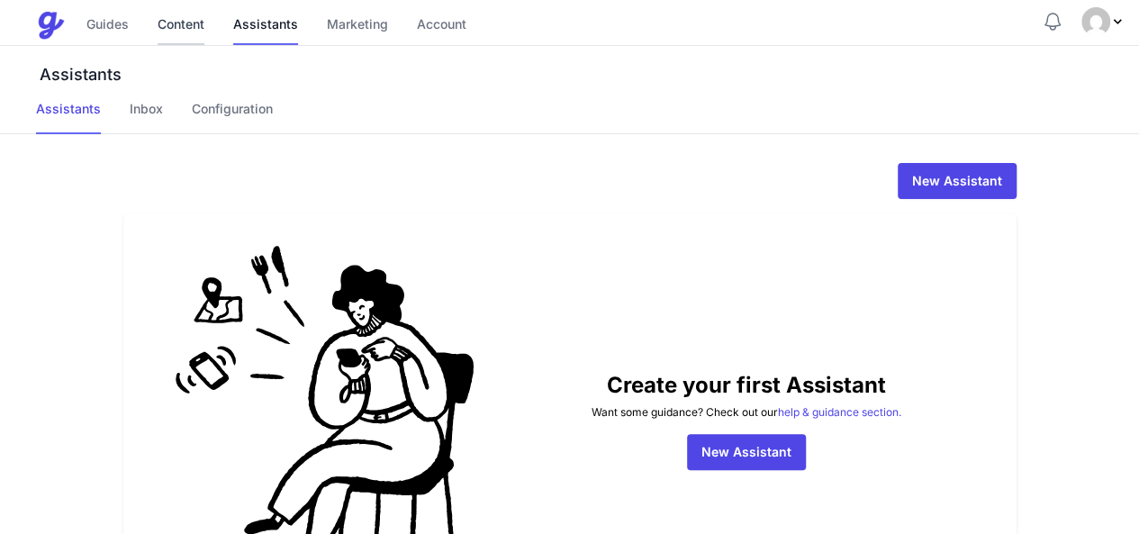
click at [168, 23] on link "Content" at bounding box center [181, 25] width 47 height 39
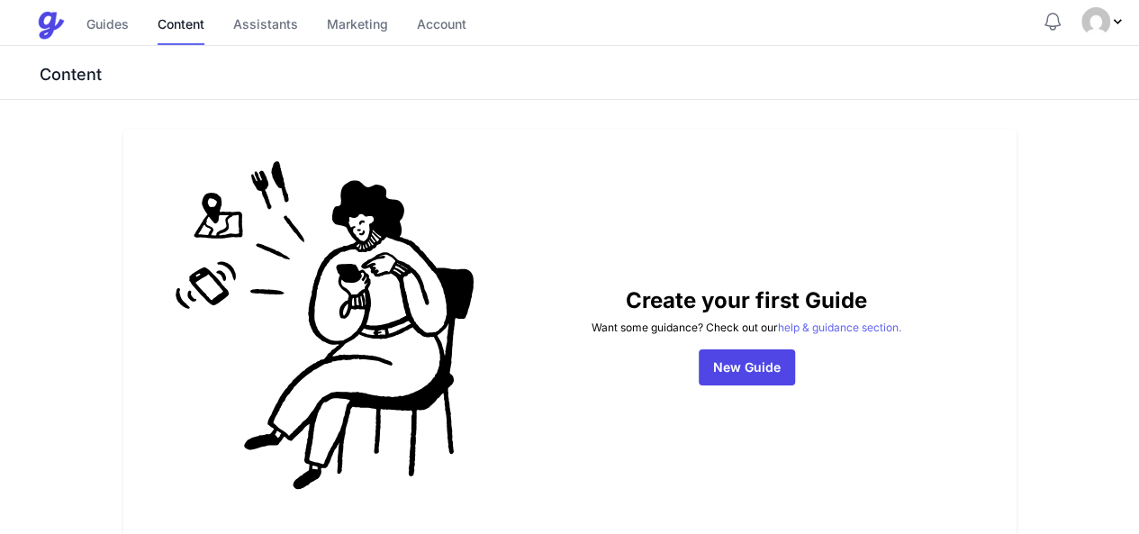
click at [899, 334] on link "help & guidance section." at bounding box center [839, 328] width 123 height 14
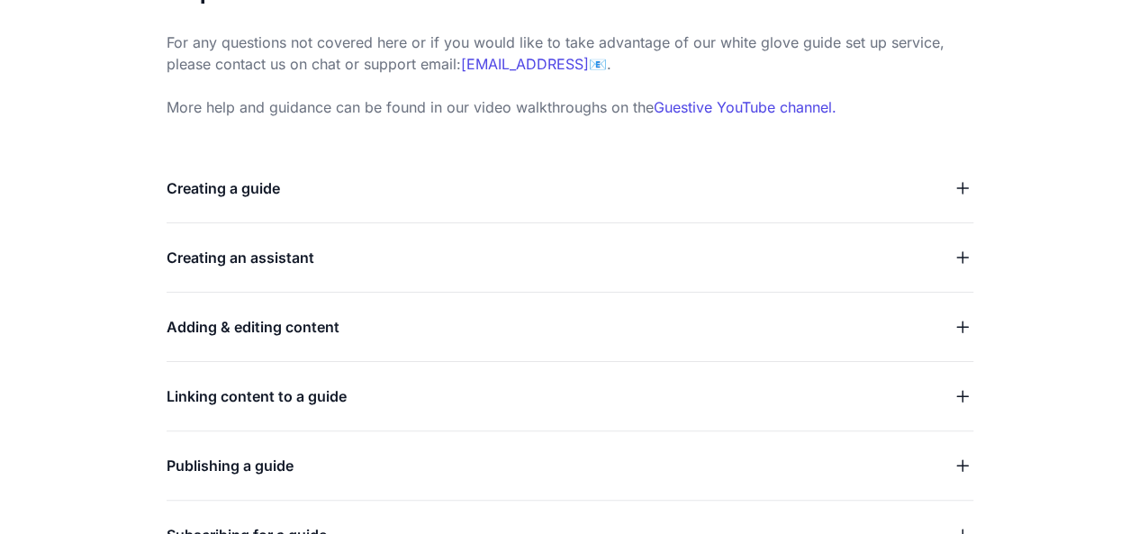
scroll to position [165, 0]
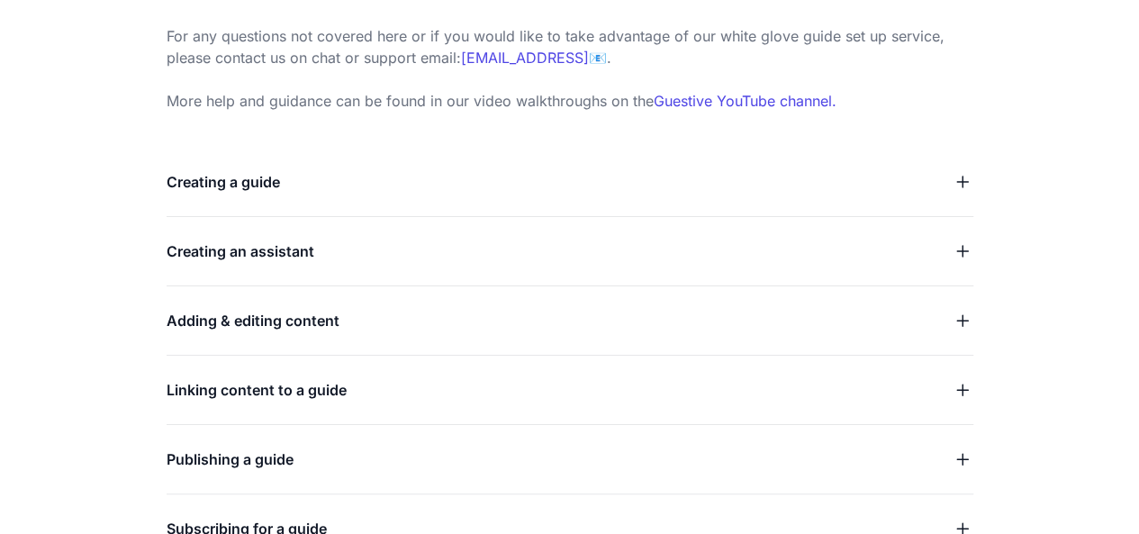
click at [958, 185] on icon "button" at bounding box center [963, 182] width 22 height 22
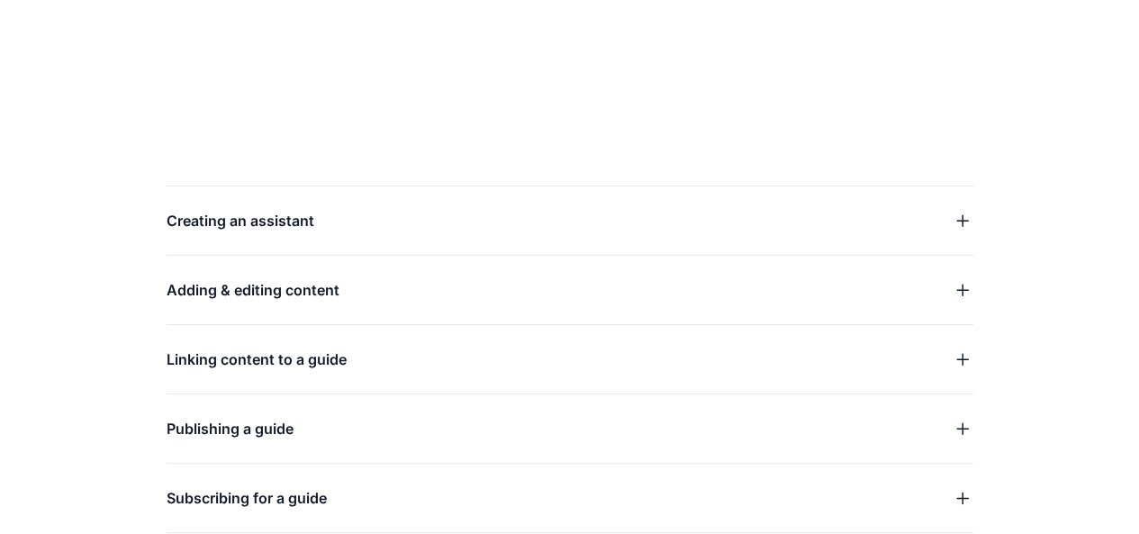
scroll to position [807, 0]
click at [965, 226] on icon "button" at bounding box center [963, 219] width 22 height 22
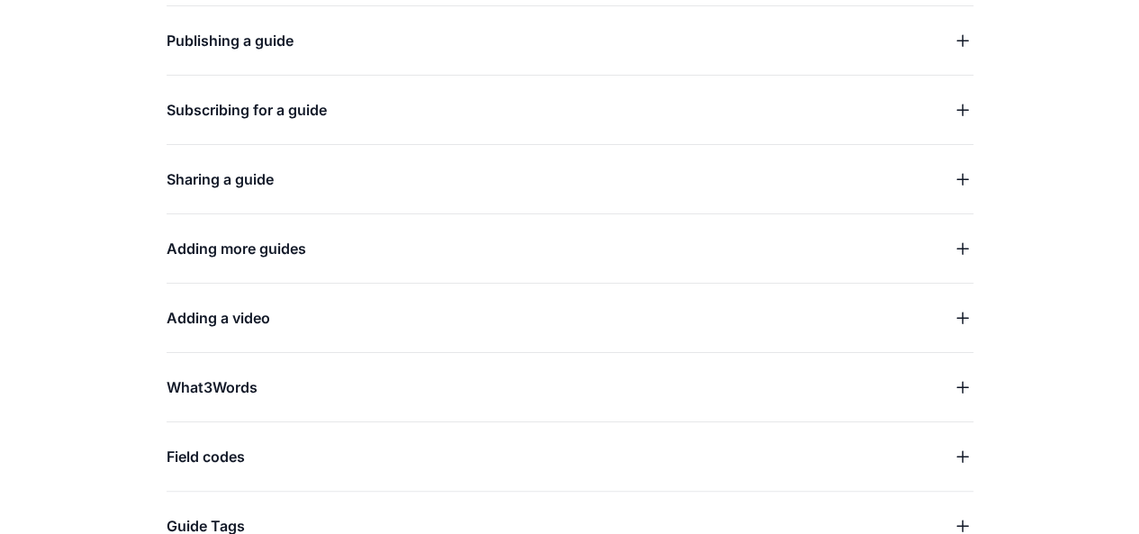
scroll to position [690, 0]
click at [965, 183] on icon "button" at bounding box center [963, 181] width 22 height 22
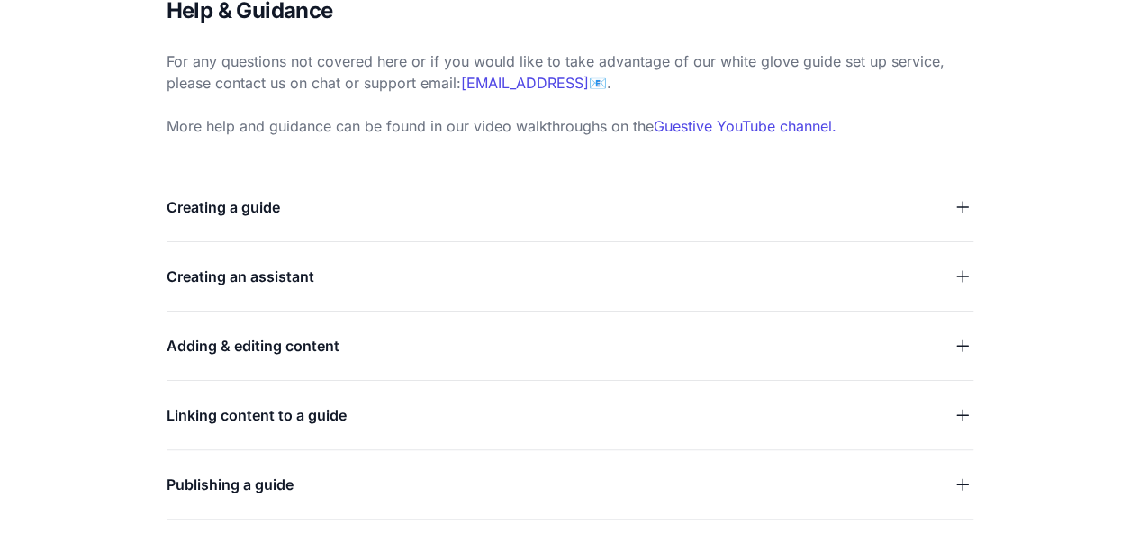
scroll to position [0, 0]
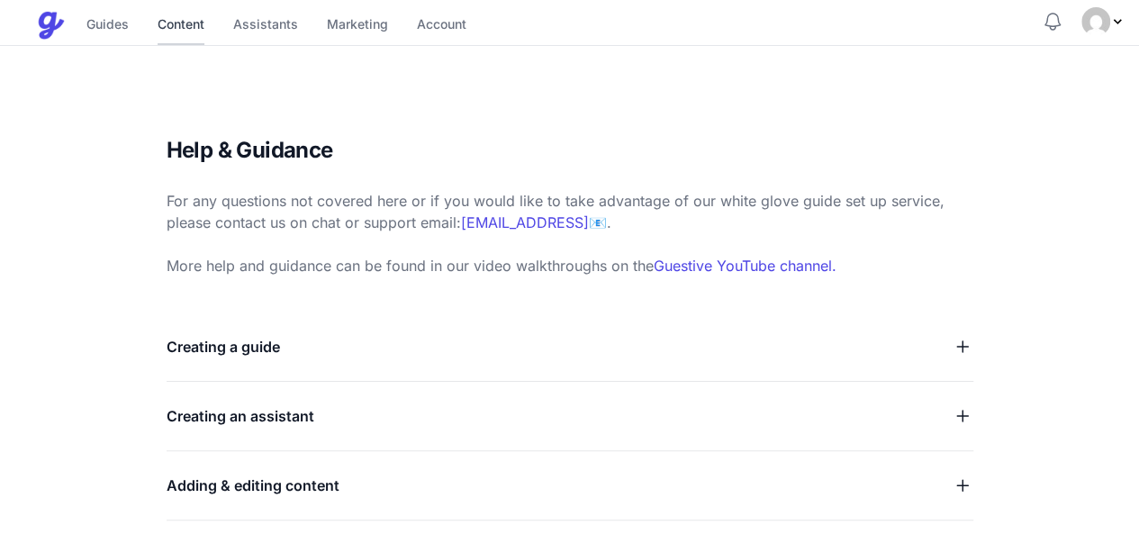
click at [171, 16] on link "Content" at bounding box center [181, 25] width 47 height 39
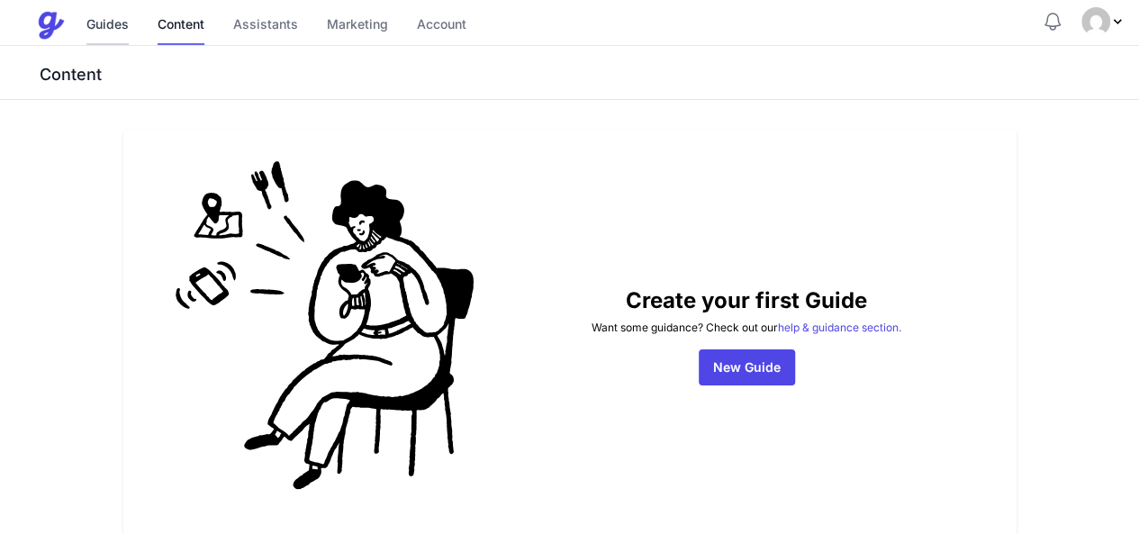
click at [119, 28] on link "Guides" at bounding box center [107, 25] width 42 height 39
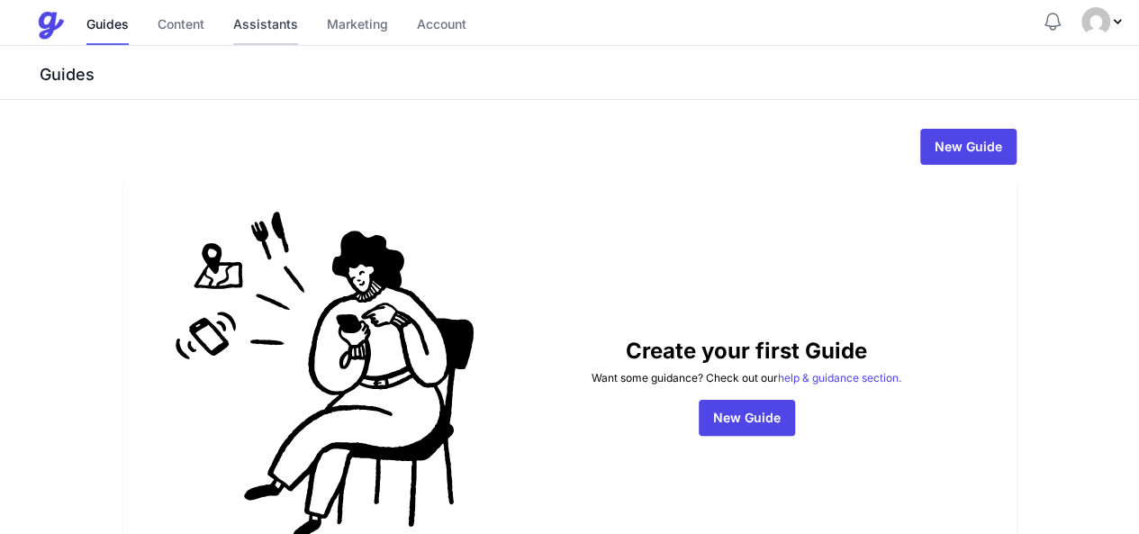
click at [272, 15] on link "Assistants" at bounding box center [265, 25] width 65 height 39
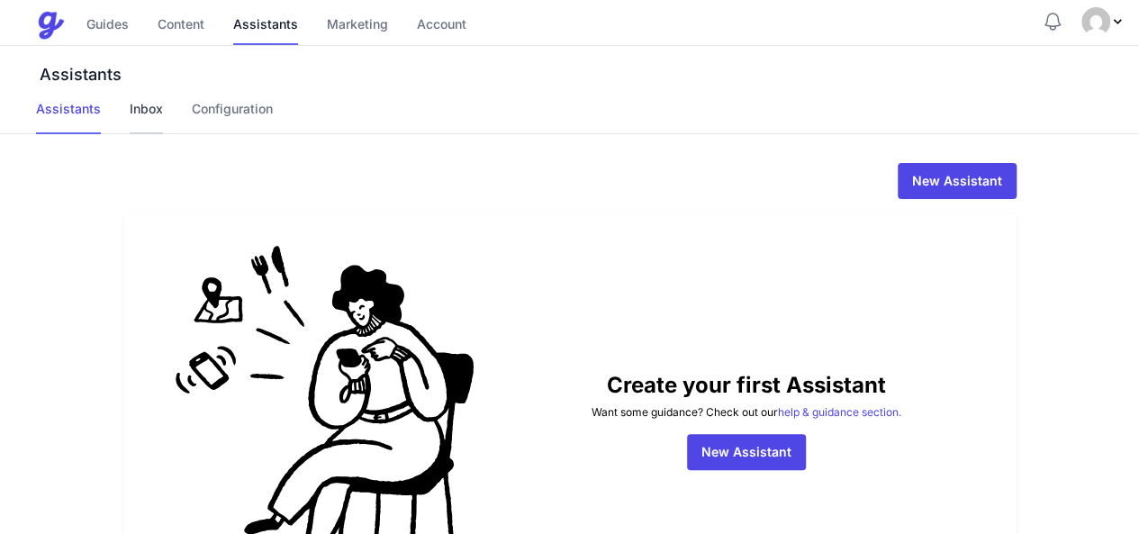
click at [148, 110] on link "Inbox" at bounding box center [146, 117] width 33 height 34
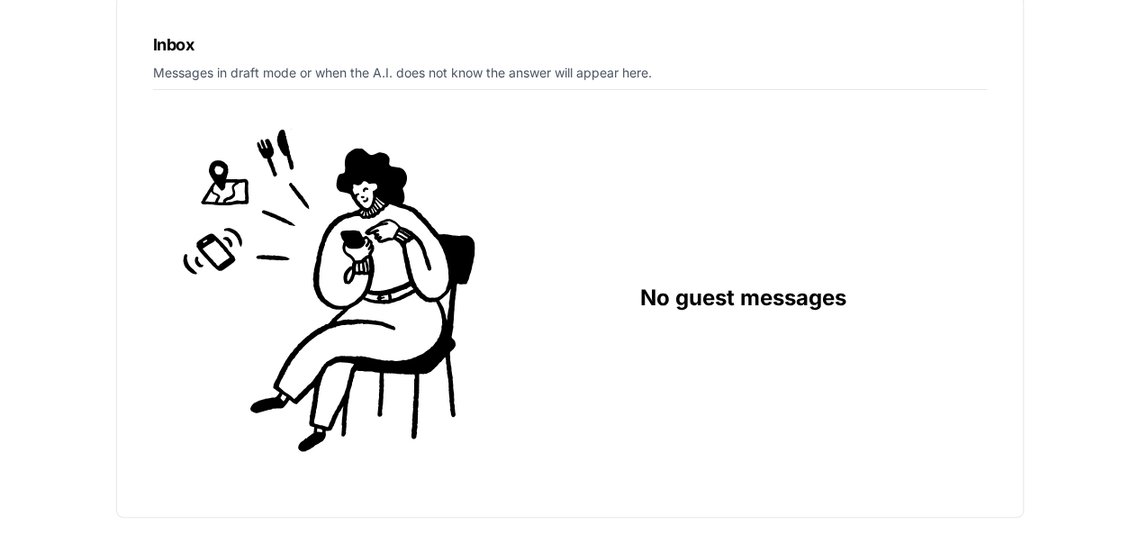
scroll to position [50, 0]
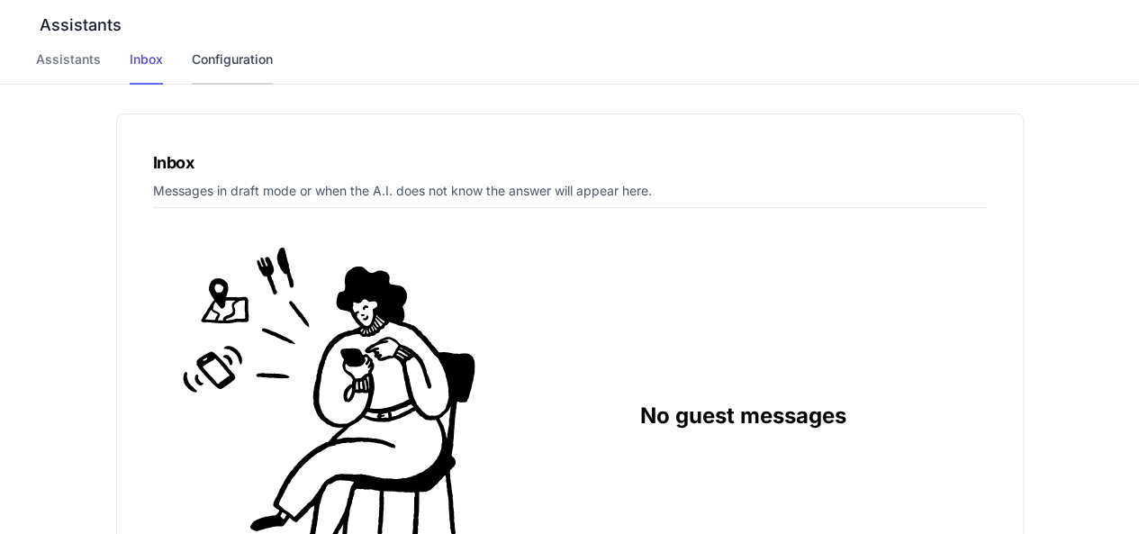
click at [200, 51] on link "Configuration" at bounding box center [232, 67] width 81 height 34
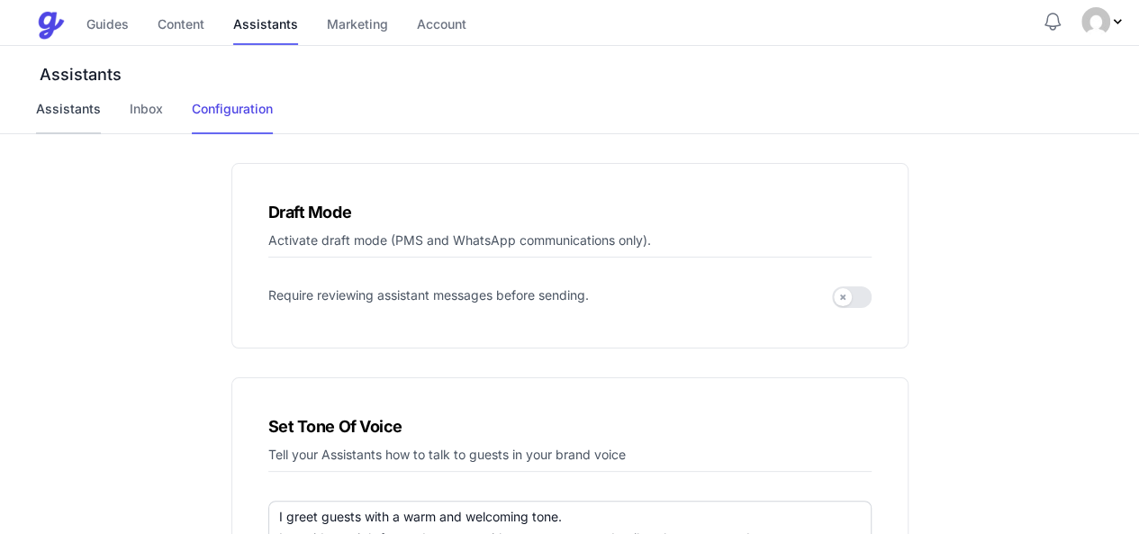
click at [89, 109] on link "Assistants" at bounding box center [68, 117] width 65 height 34
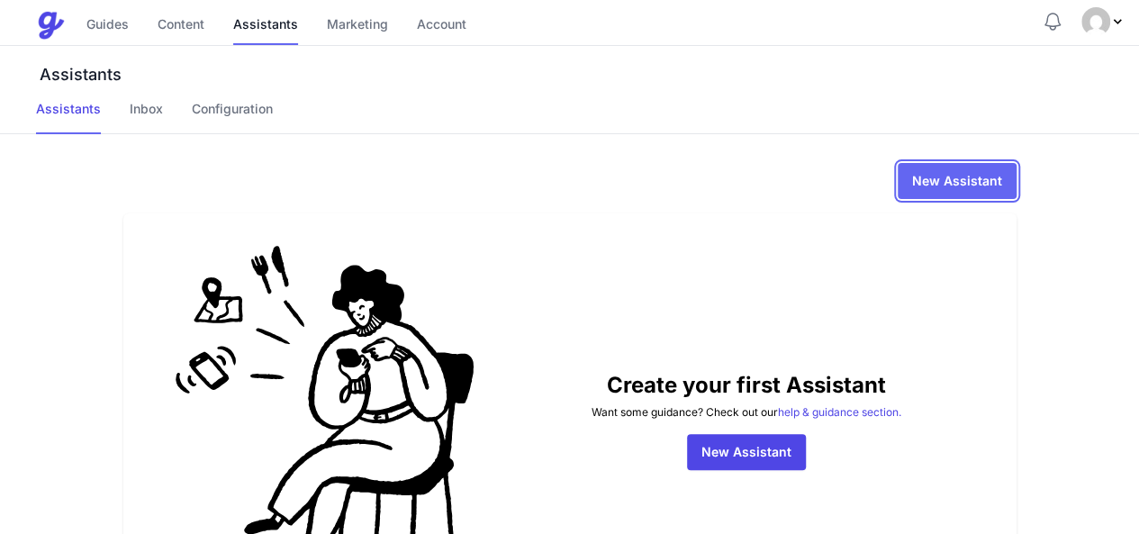
click at [1017, 192] on link "New Assistant" at bounding box center [957, 181] width 119 height 36
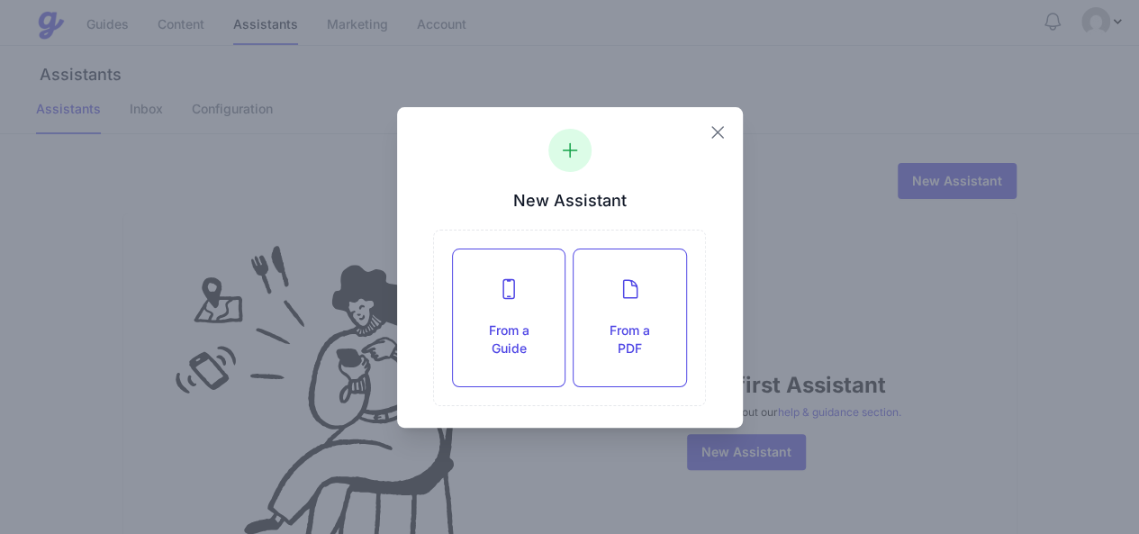
click at [719, 126] on icon "button" at bounding box center [718, 133] width 22 height 22
